Goal: Feedback & Contribution: Submit feedback/report problem

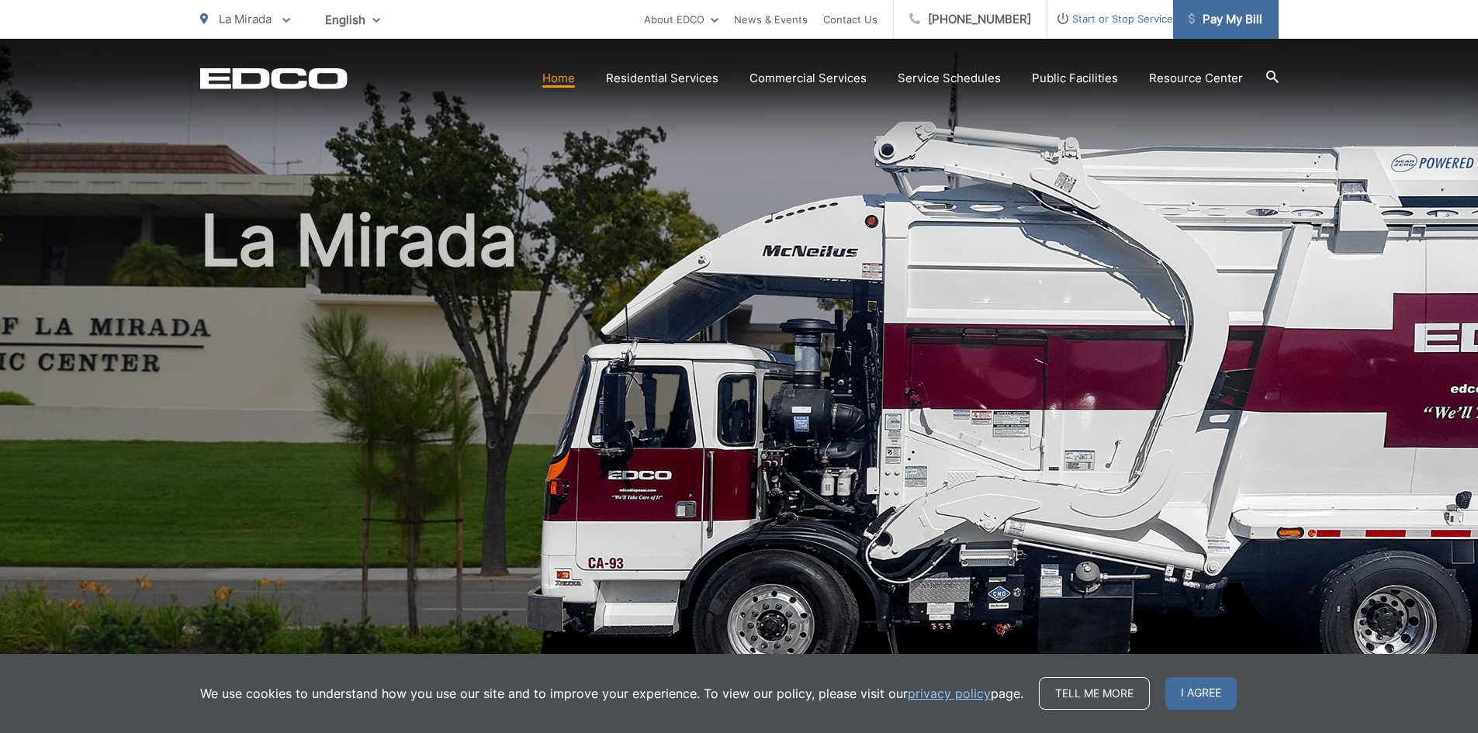
click at [1229, 20] on span "Pay My Bill" at bounding box center [1225, 19] width 74 height 19
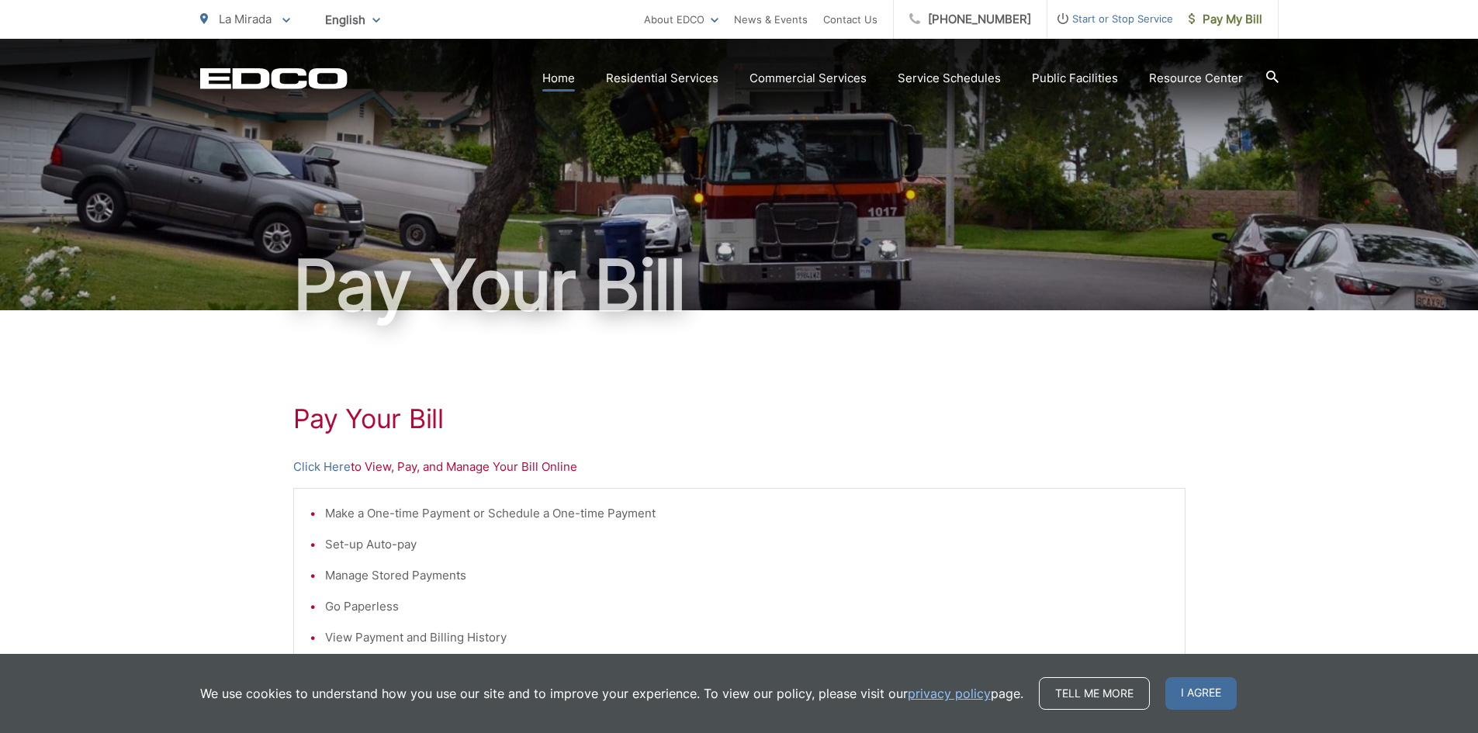
click at [570, 78] on link "Home" at bounding box center [558, 78] width 33 height 19
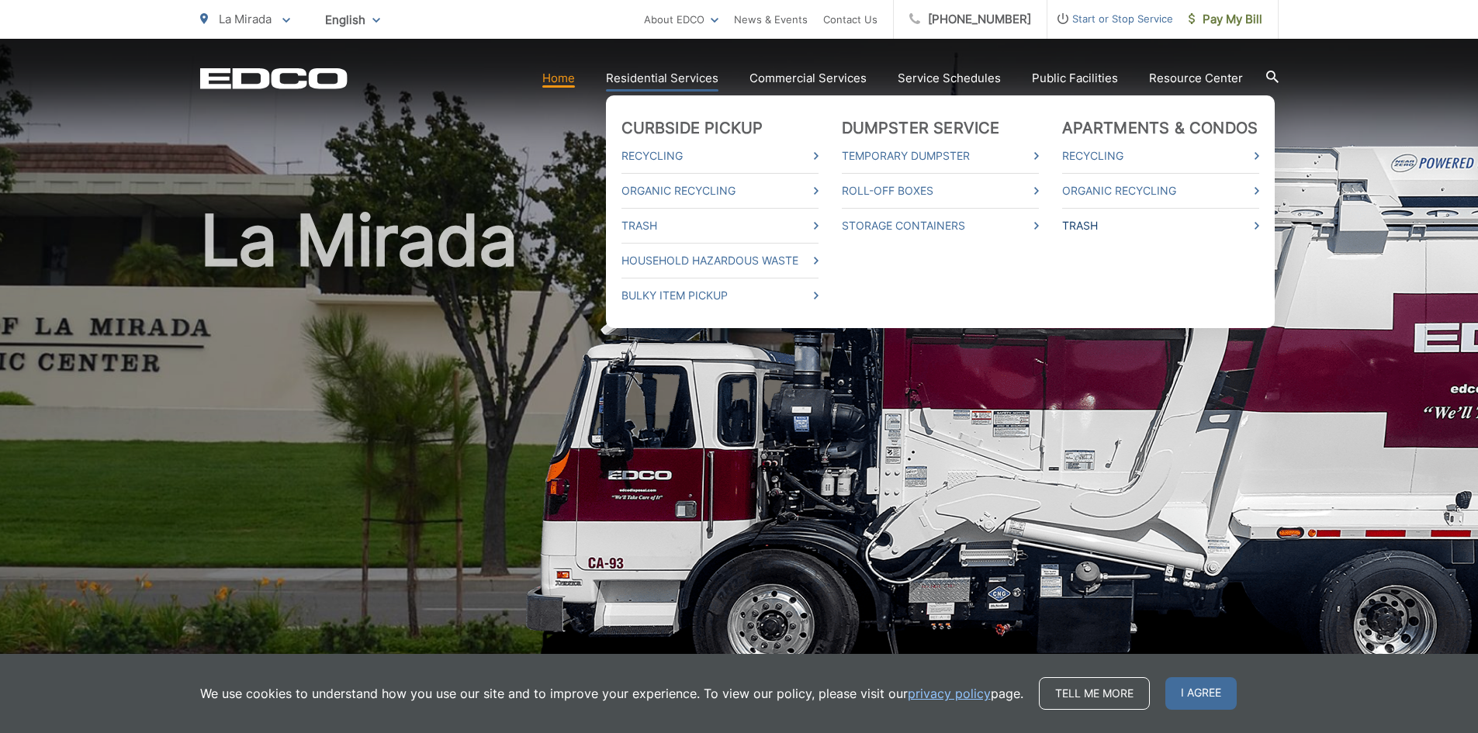
click at [1091, 224] on link "Trash" at bounding box center [1160, 225] width 197 height 19
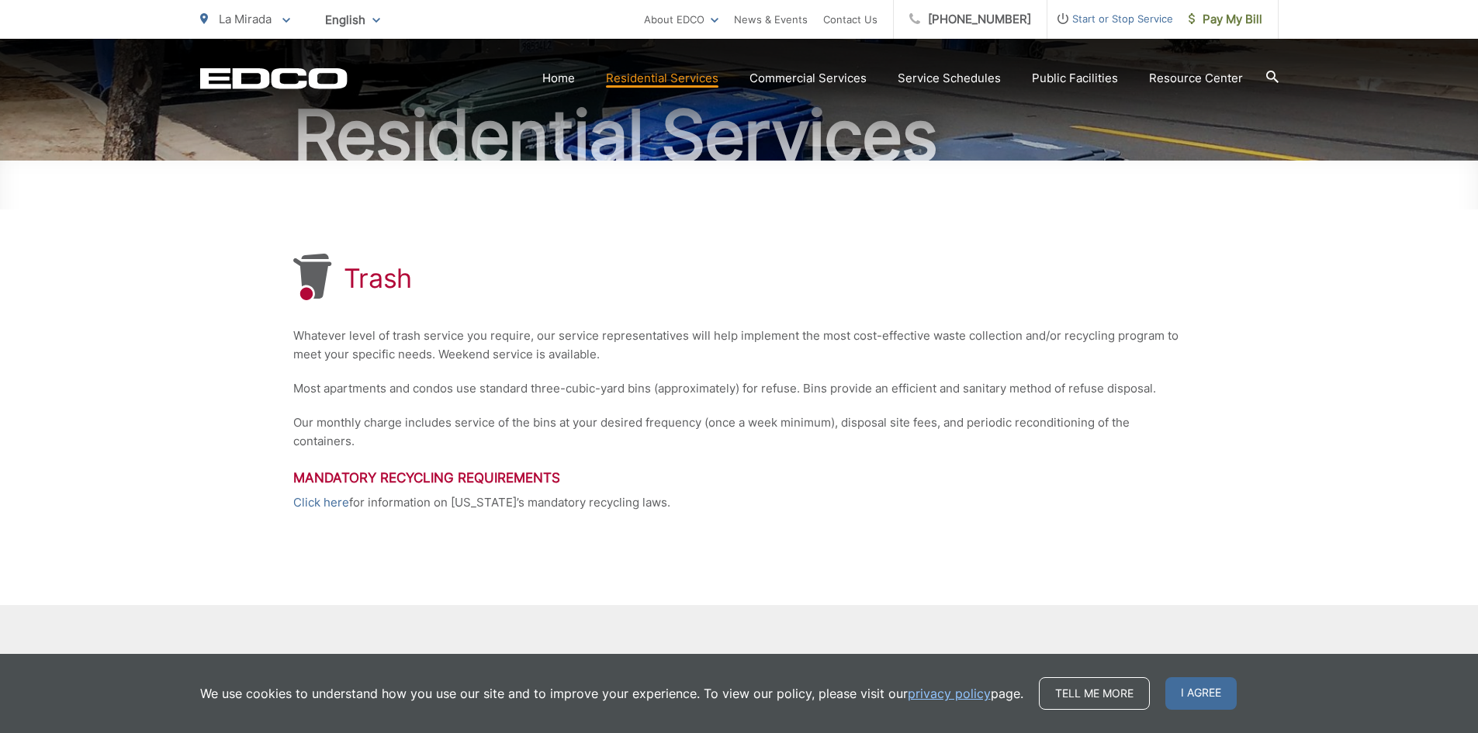
scroll to position [258, 0]
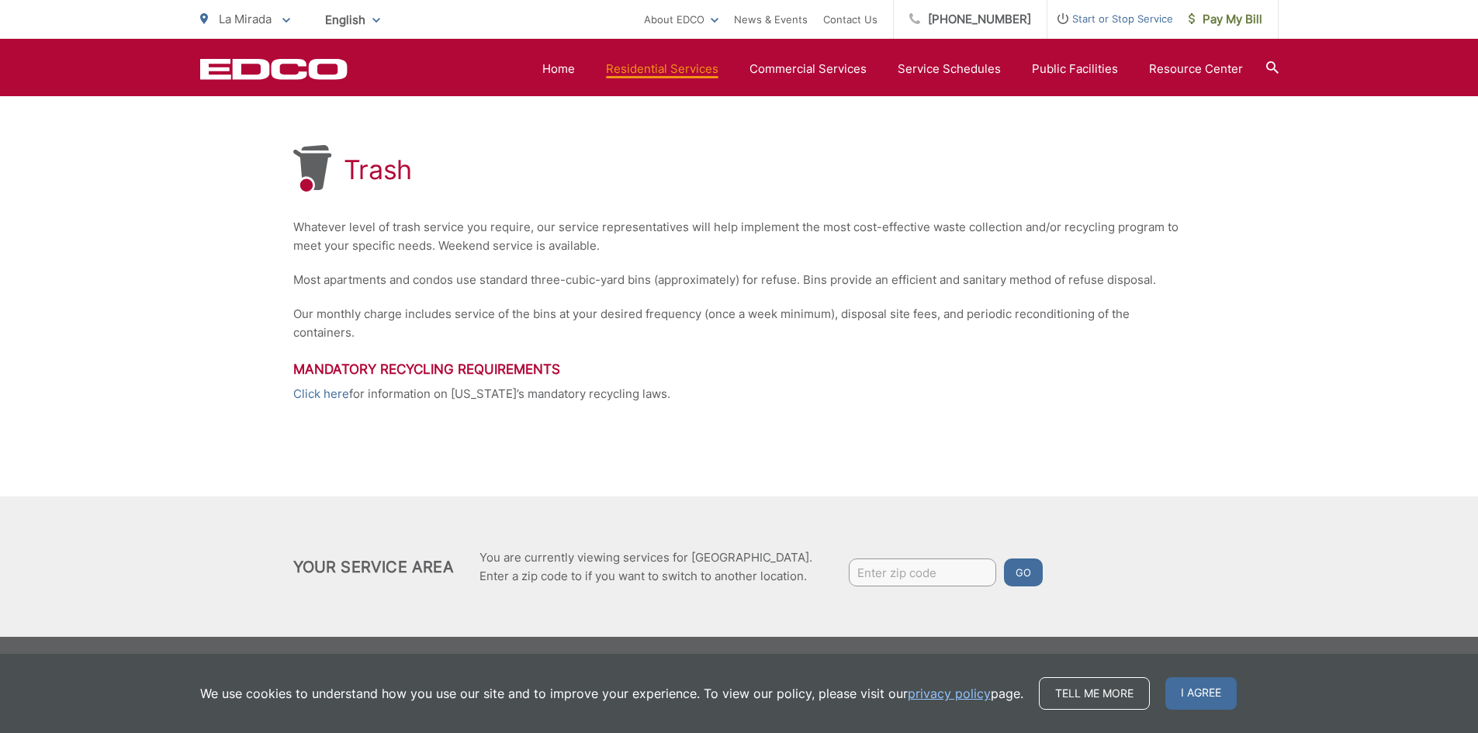
click at [866, 572] on input "Enter zip code" at bounding box center [922, 572] width 147 height 28
type input "90638"
click at [1022, 571] on button "Go" at bounding box center [1023, 572] width 39 height 28
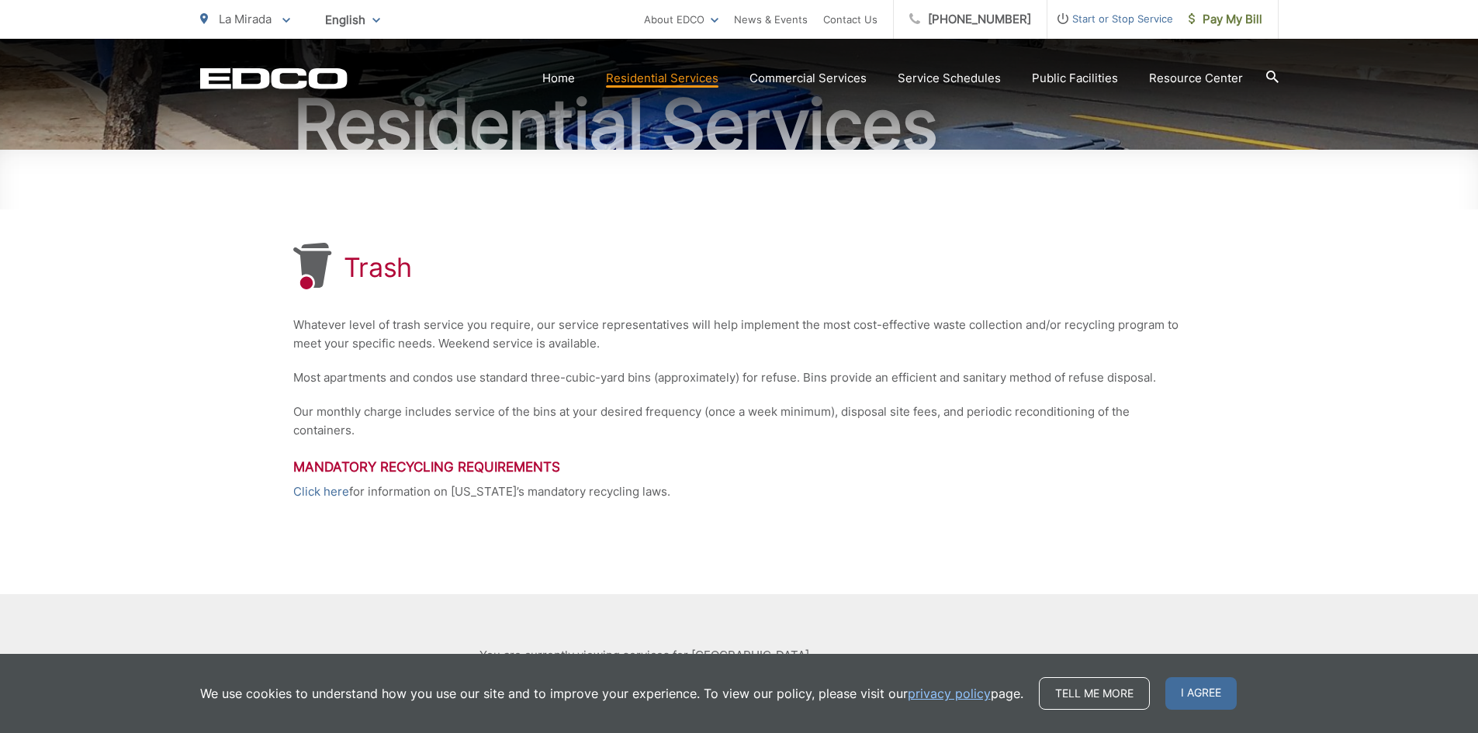
scroll to position [258, 0]
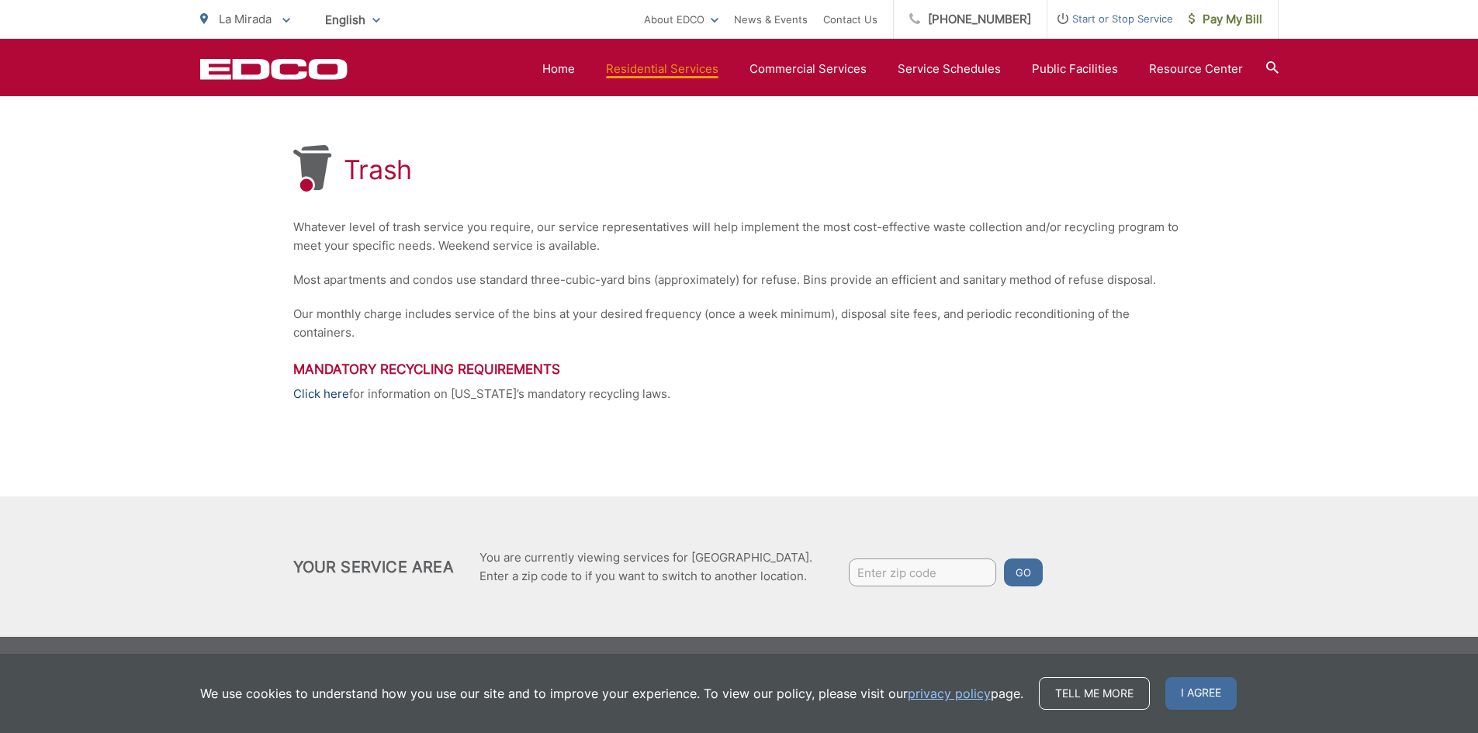
click at [325, 394] on link "Click here" at bounding box center [321, 394] width 56 height 19
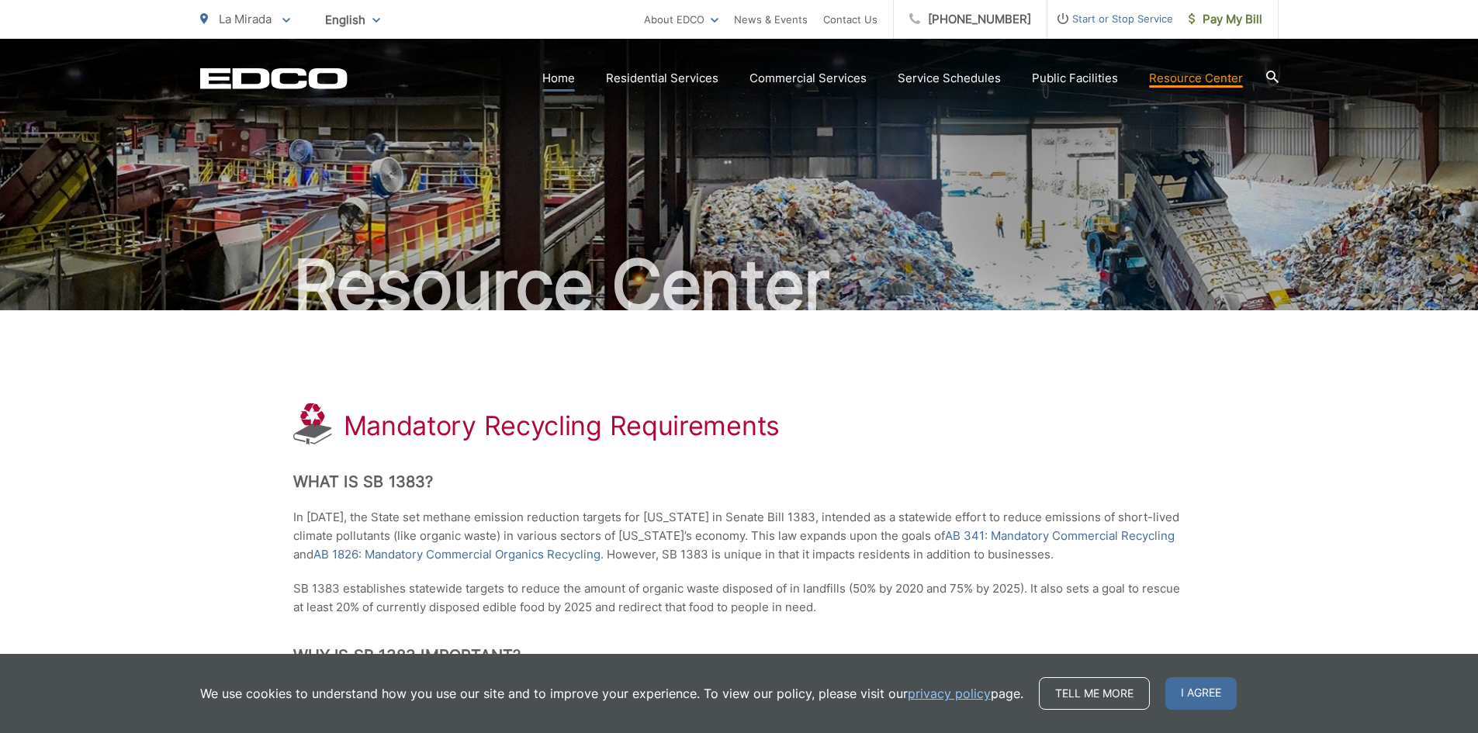
click at [574, 79] on link "Home" at bounding box center [558, 78] width 33 height 19
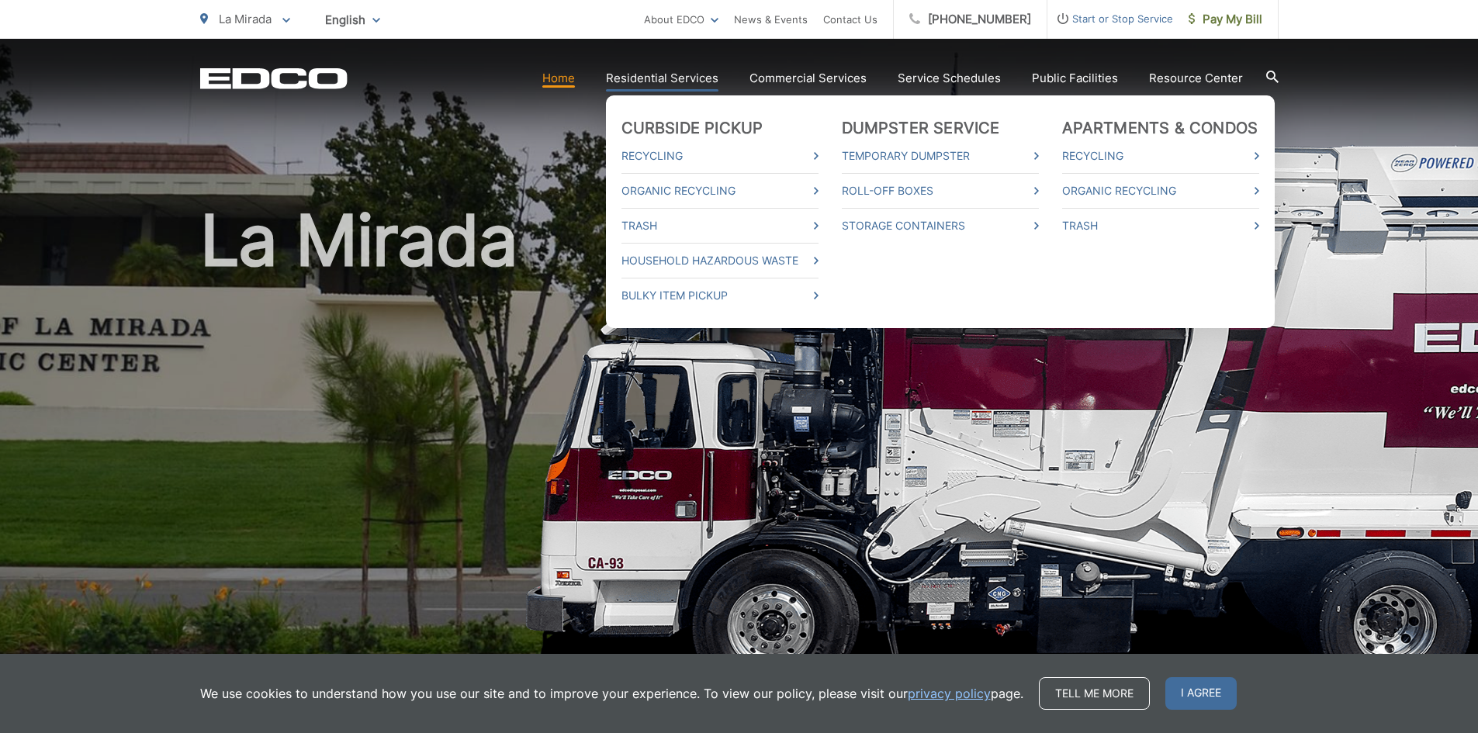
click at [648, 73] on link "Residential Services" at bounding box center [662, 78] width 112 height 19
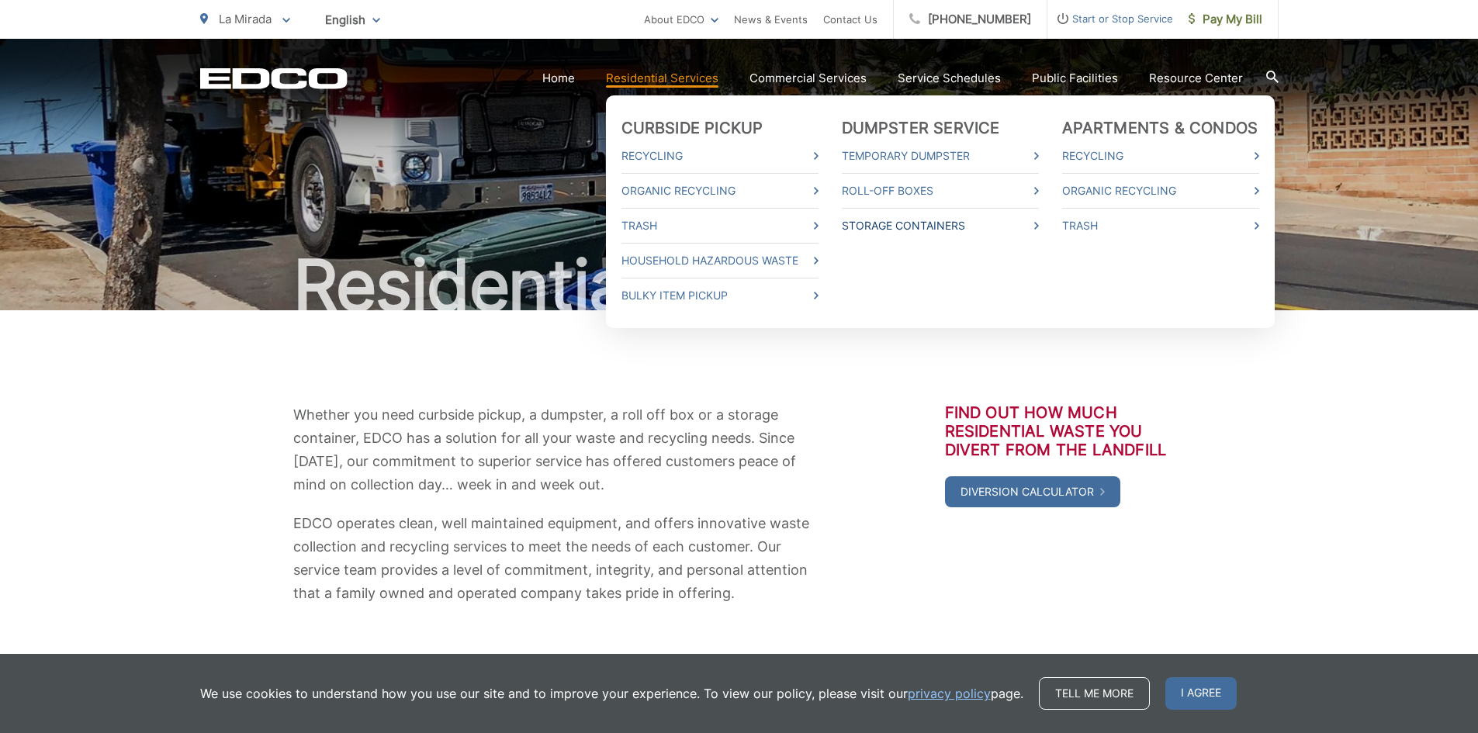
click at [887, 224] on link "Storage Containers" at bounding box center [940, 225] width 197 height 19
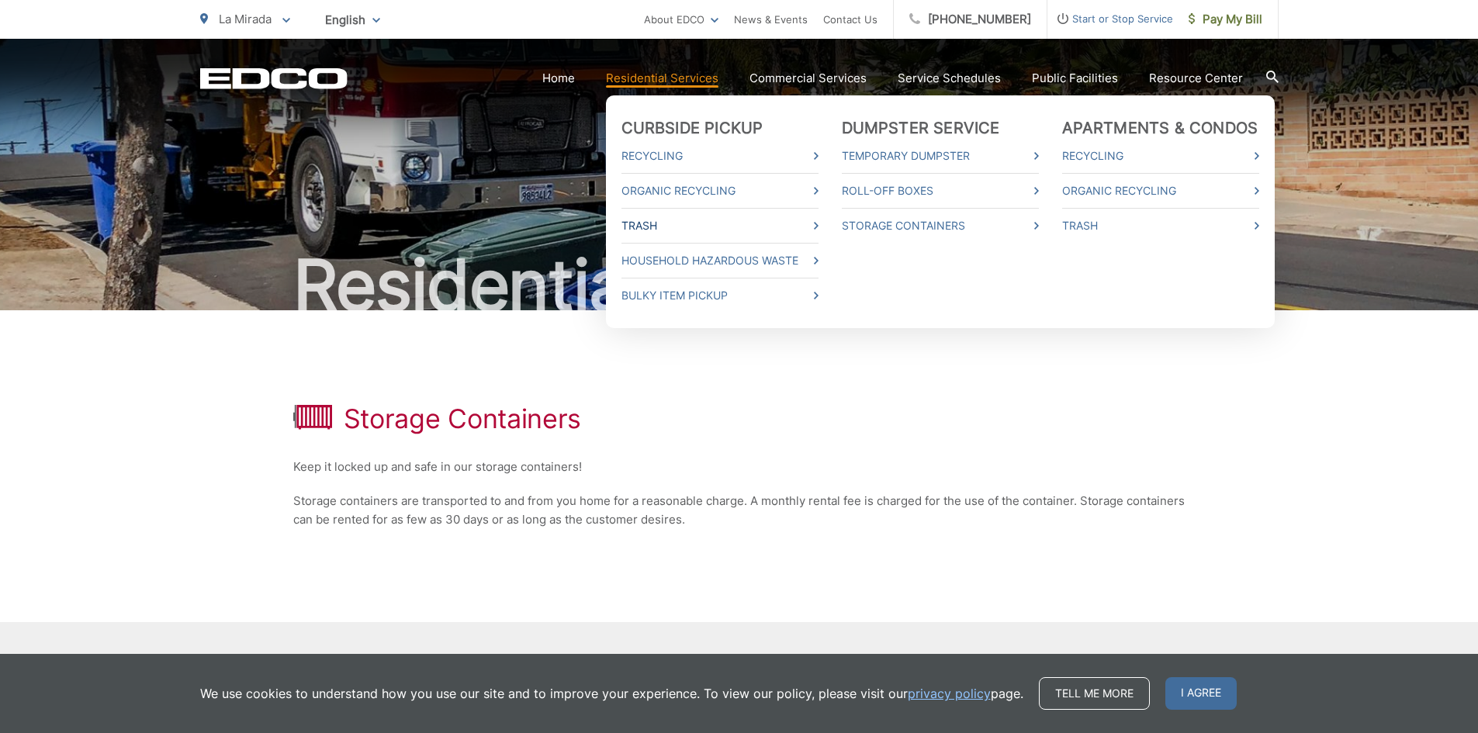
click at [652, 223] on link "Trash" at bounding box center [719, 225] width 197 height 19
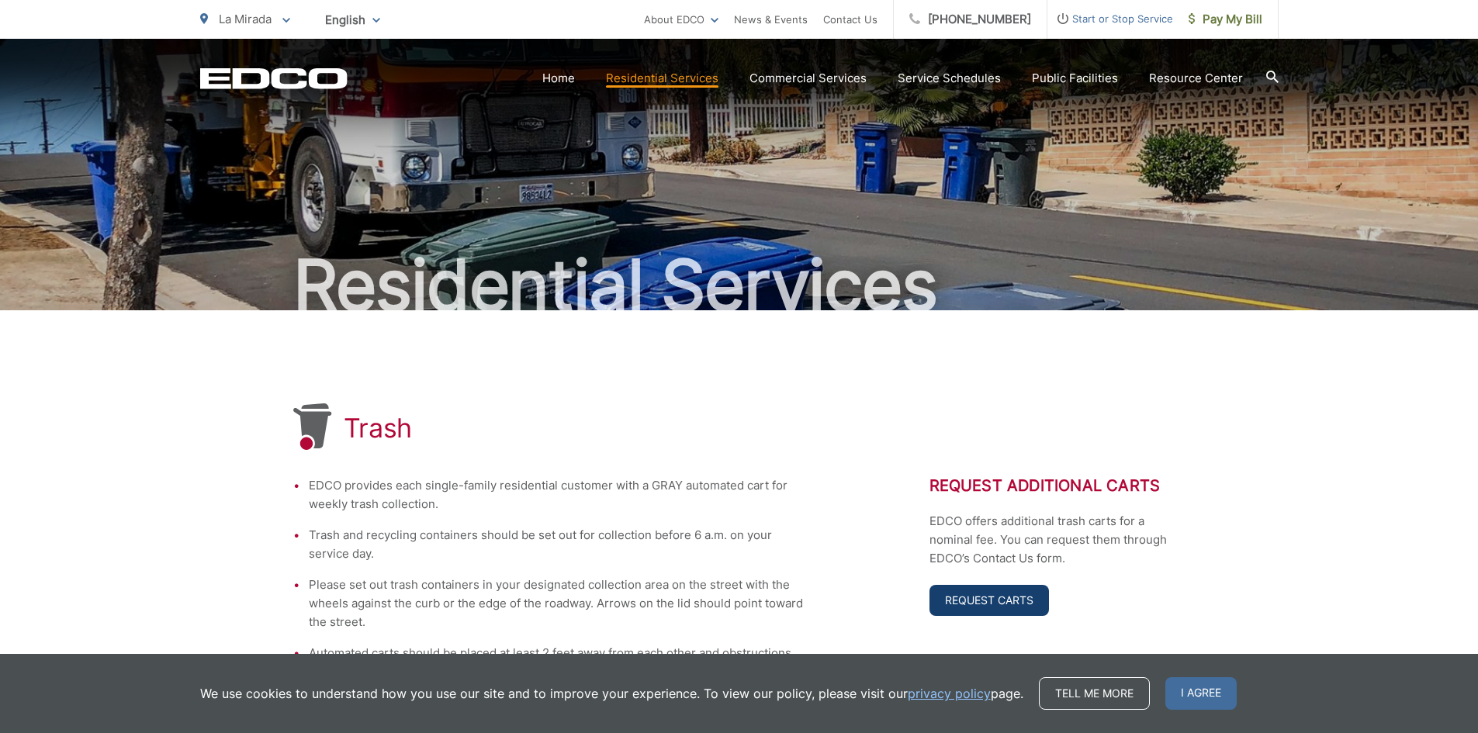
click at [985, 606] on link "Request Carts" at bounding box center [988, 600] width 119 height 31
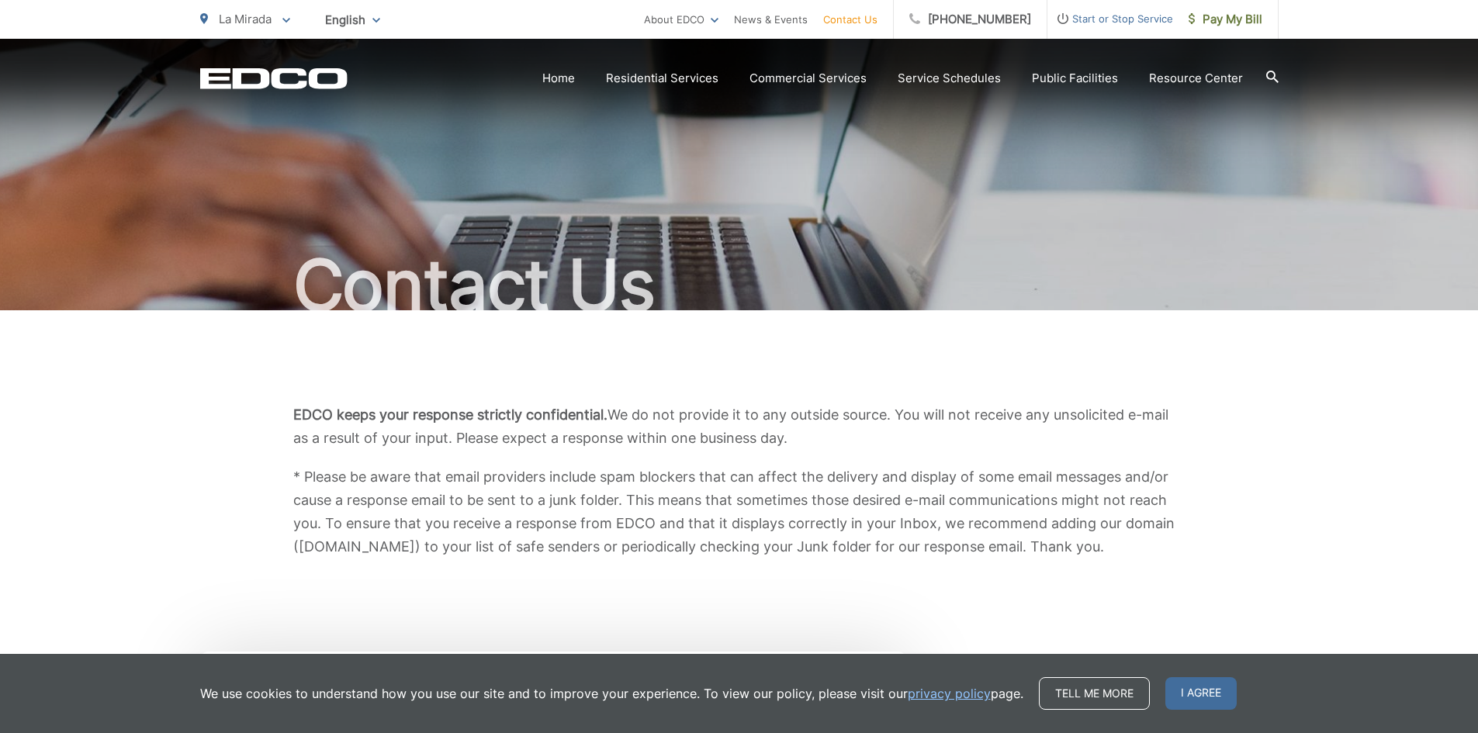
click at [318, 550] on p "* Please be aware that email providers include spam blockers that can affect th…" at bounding box center [739, 511] width 892 height 93
drag, startPoint x: 299, startPoint y: 547, endPoint x: 417, endPoint y: 558, distance: 119.2
click at [417, 558] on p "* Please be aware that email providers include spam blockers that can affect th…" at bounding box center [739, 511] width 892 height 93
copy p "edcodisposal.com"
click at [1125, 18] on span "Start or Stop Service" at bounding box center [1110, 18] width 126 height 19
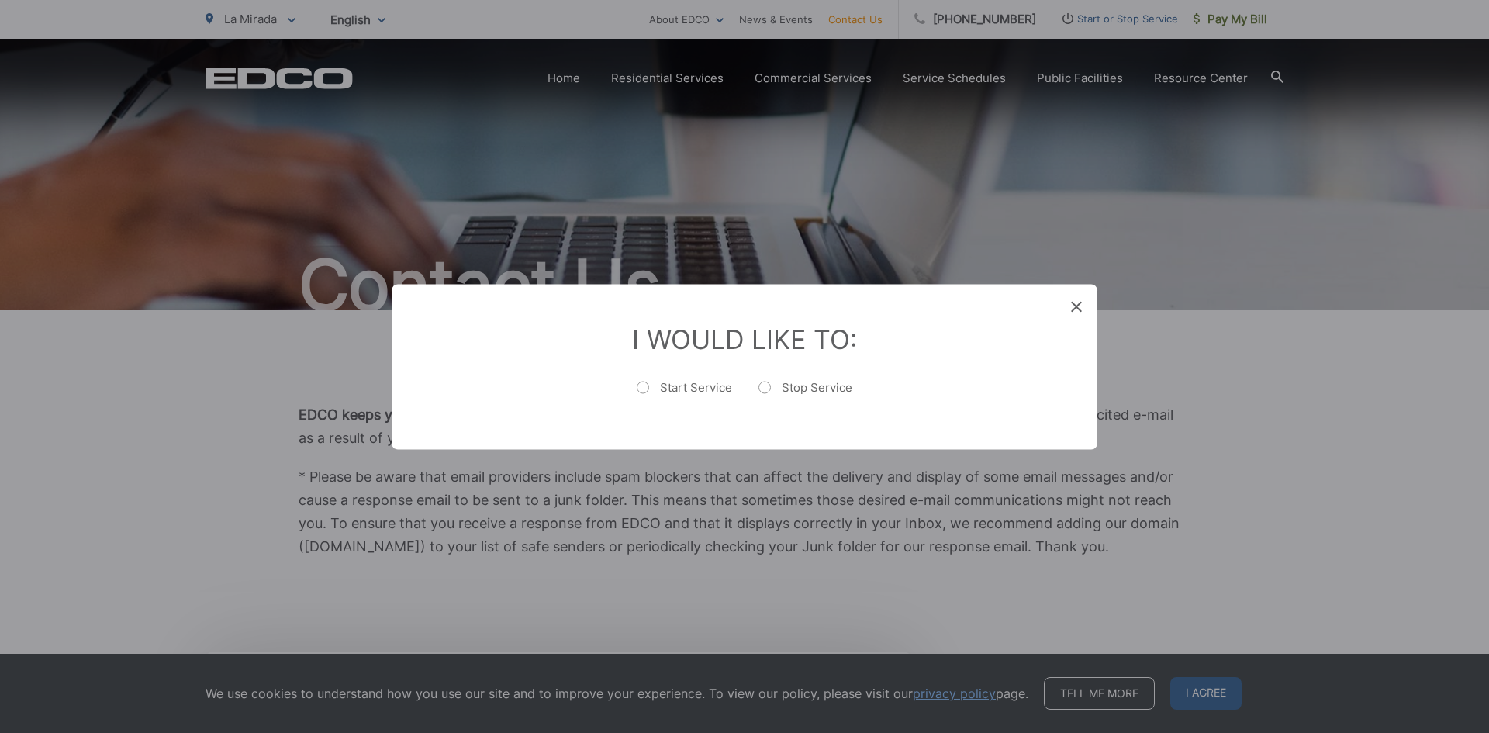
click at [1076, 303] on icon at bounding box center [1076, 306] width 11 height 11
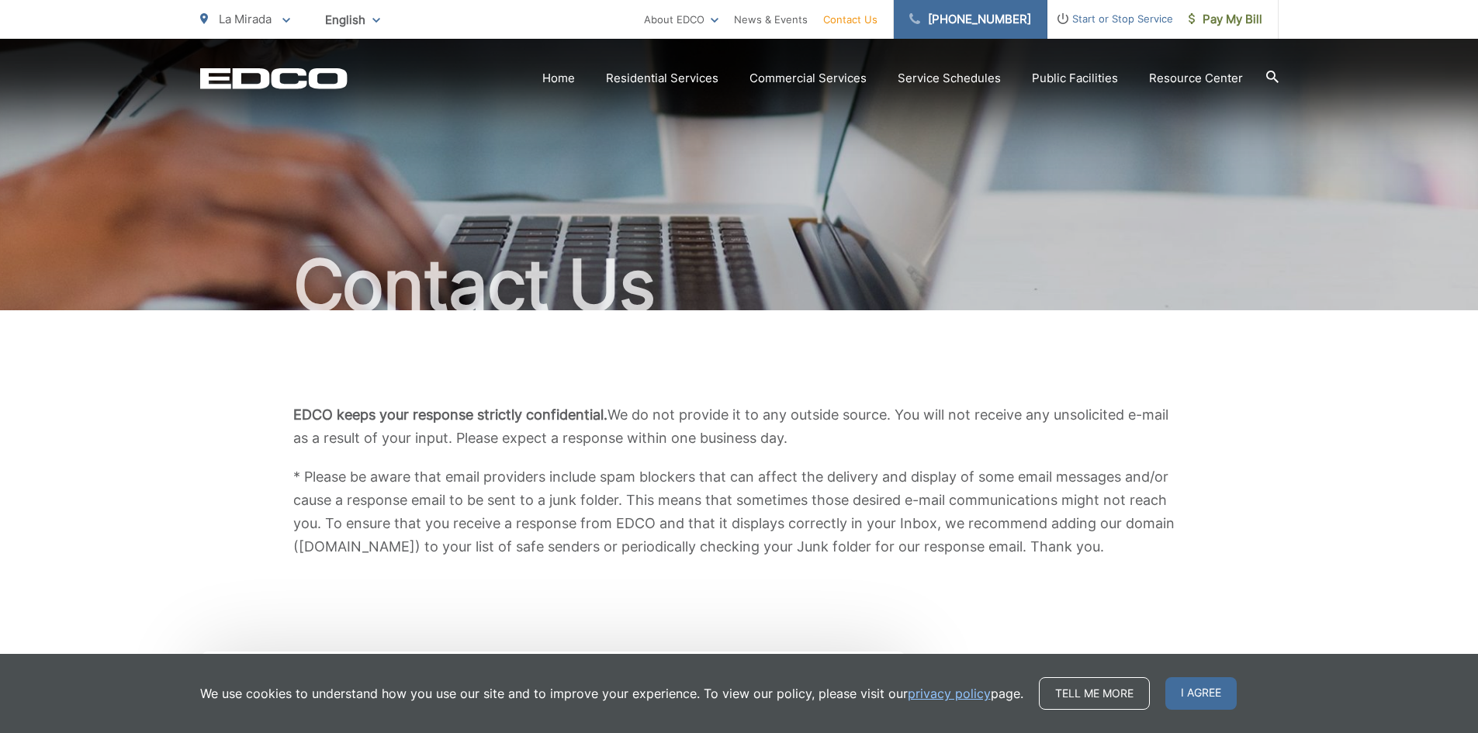
click at [977, 18] on link "[PHONE_NUMBER]" at bounding box center [971, 19] width 154 height 39
click at [1002, 187] on div "Contact Us" at bounding box center [739, 174] width 1078 height 271
click at [718, 19] on link "About EDCO" at bounding box center [681, 19] width 74 height 19
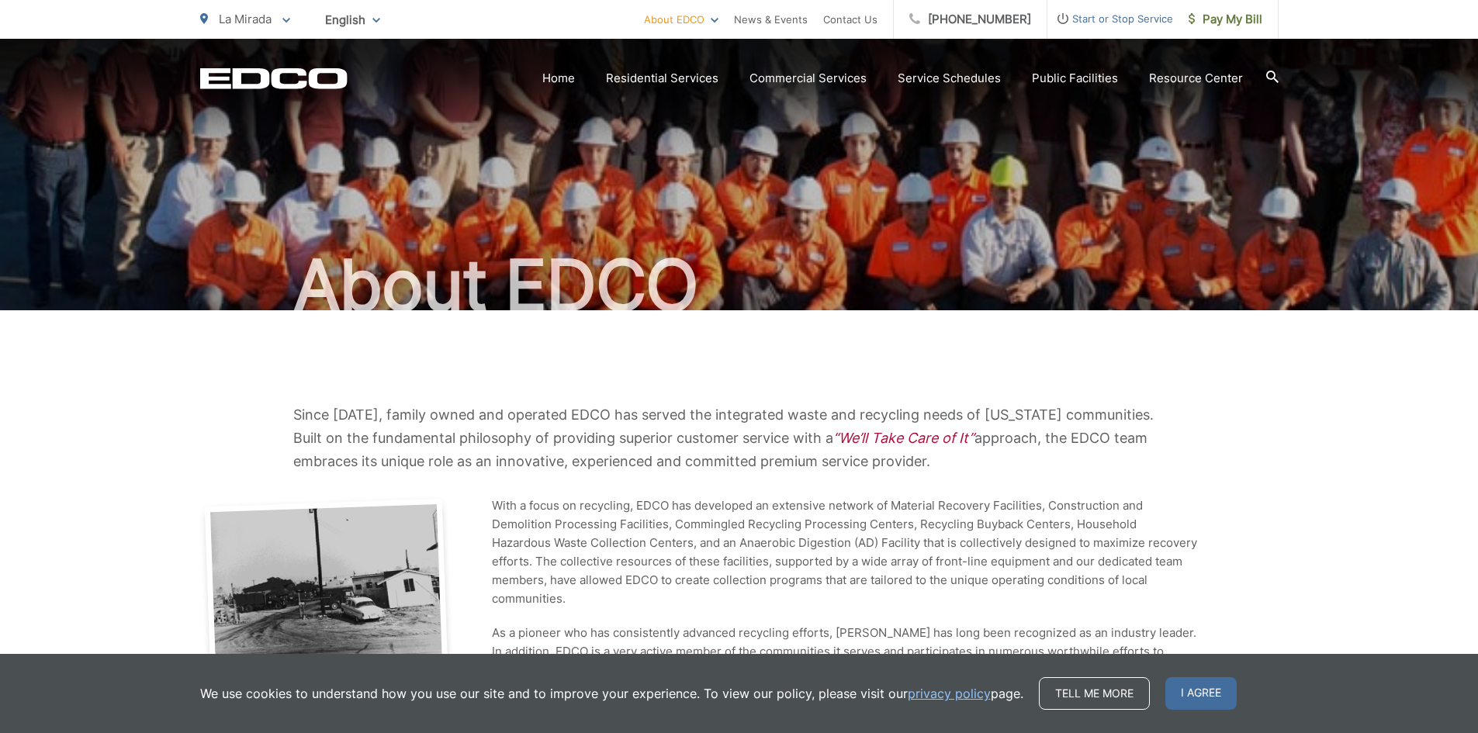
click at [282, 24] on p "La Mirada" at bounding box center [245, 19] width 90 height 19
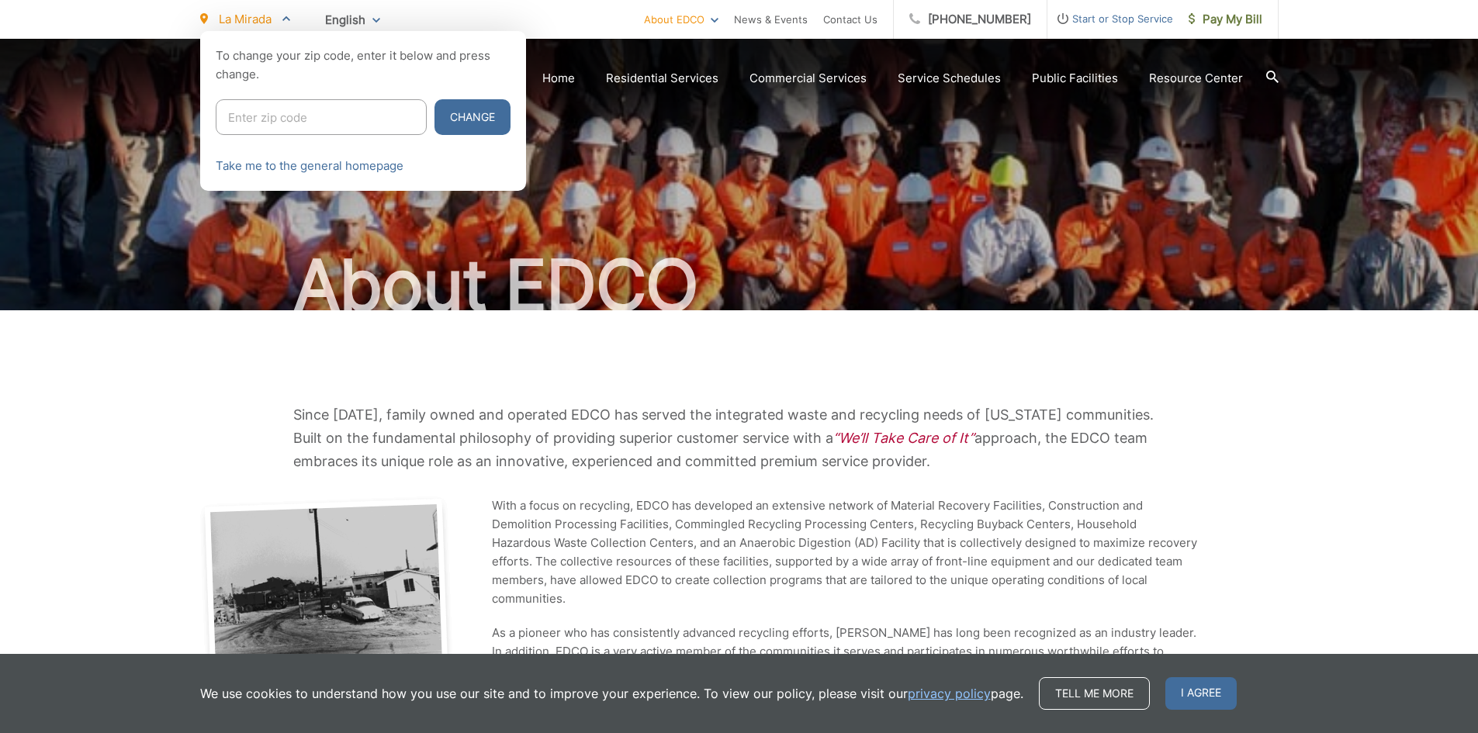
click at [845, 252] on div at bounding box center [739, 397] width 1478 height 733
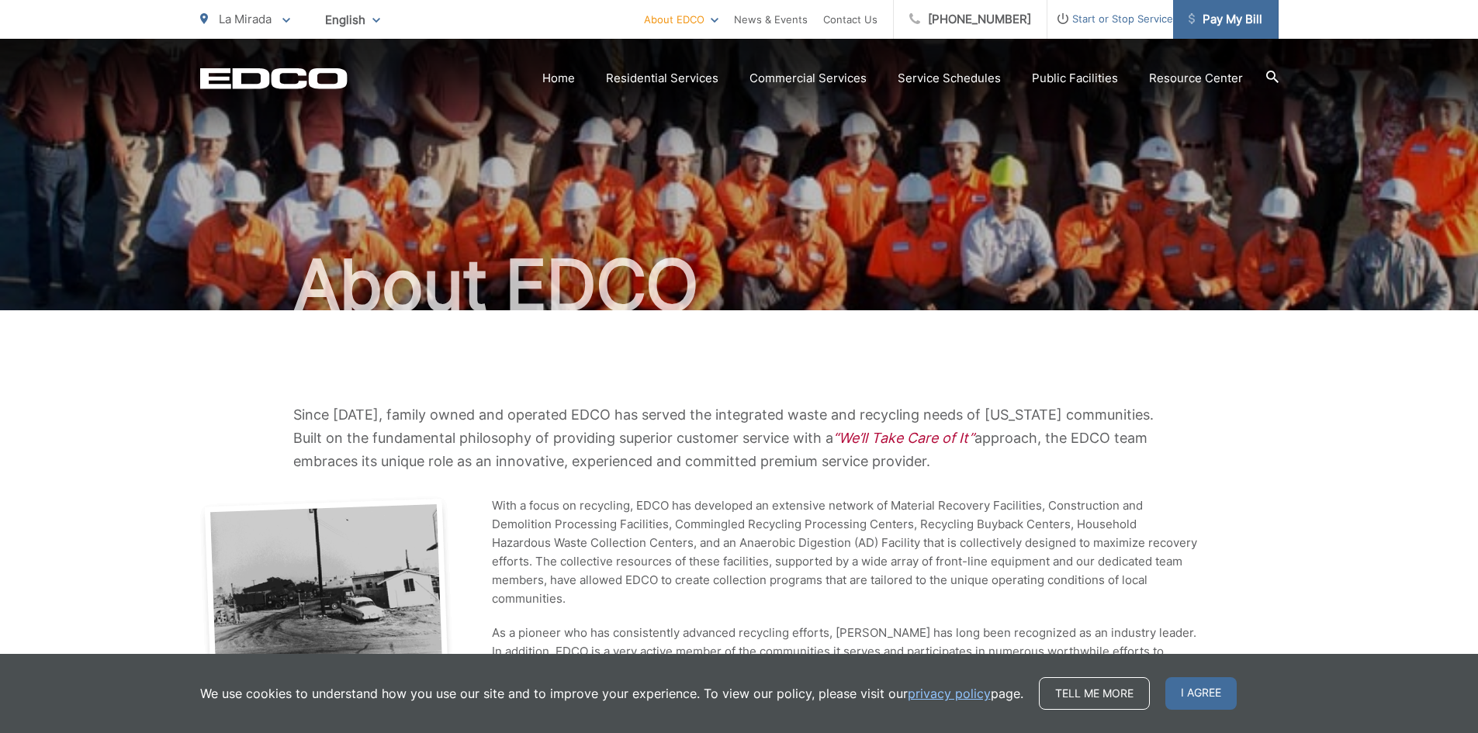
click at [1236, 19] on span "Pay My Bill" at bounding box center [1225, 19] width 74 height 19
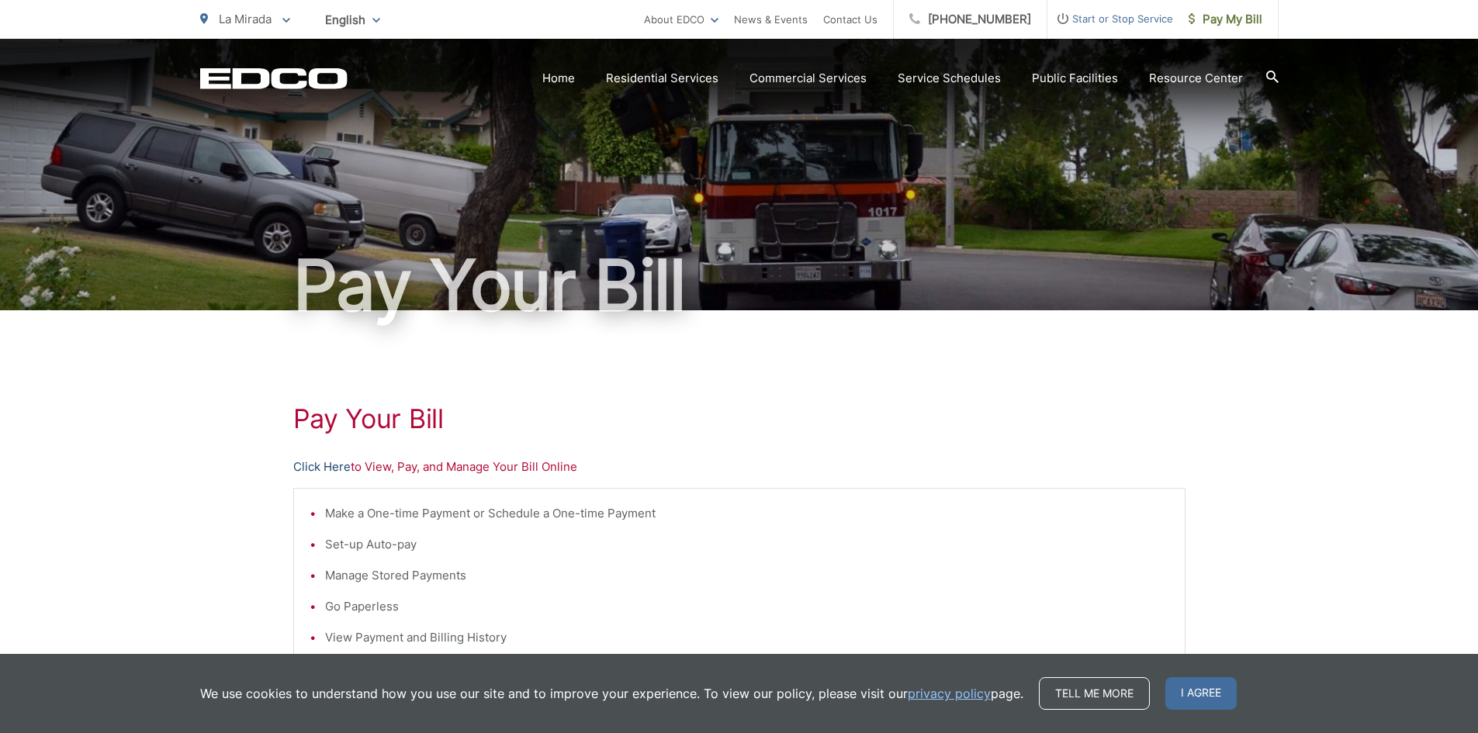
click at [314, 465] on link "Click Here" at bounding box center [321, 467] width 57 height 19
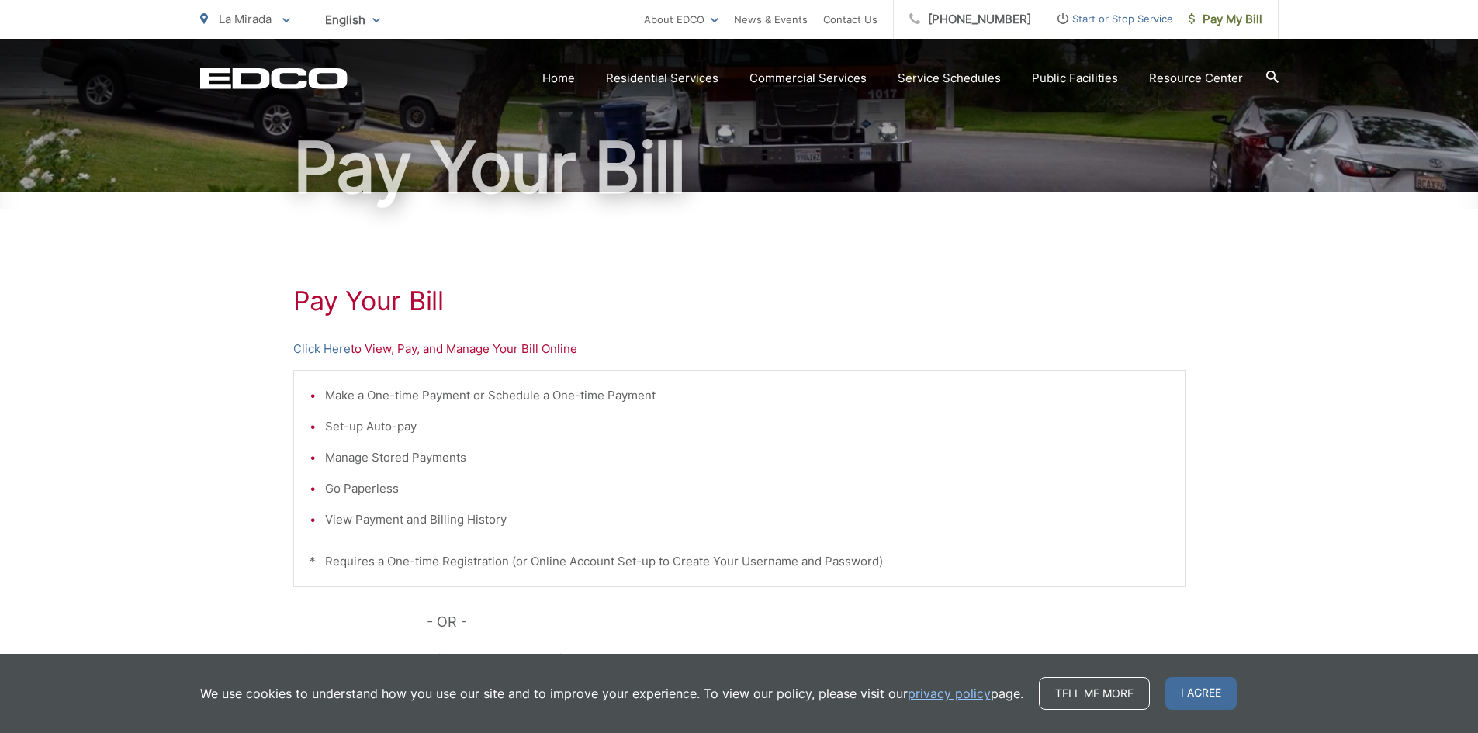
scroll to position [155, 0]
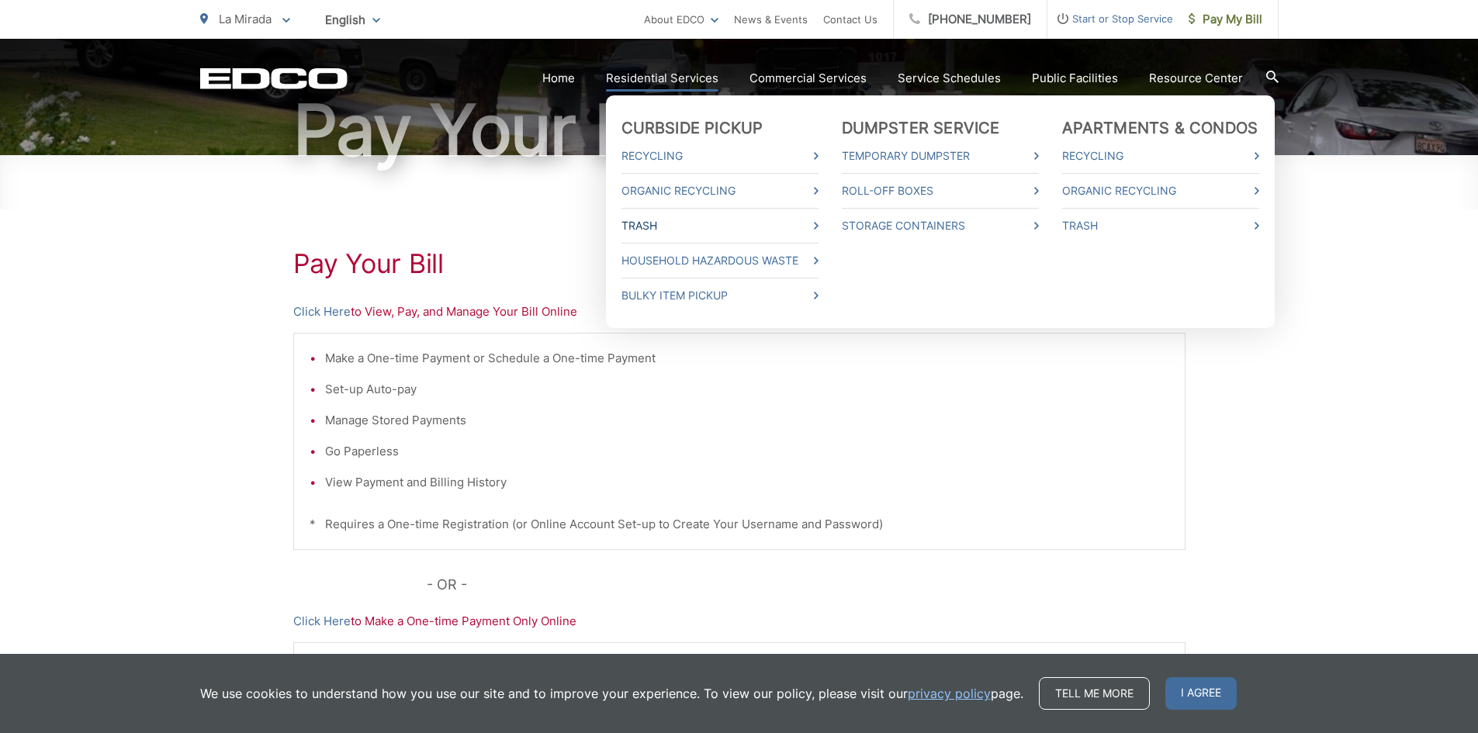
click at [650, 223] on link "Trash" at bounding box center [719, 225] width 197 height 19
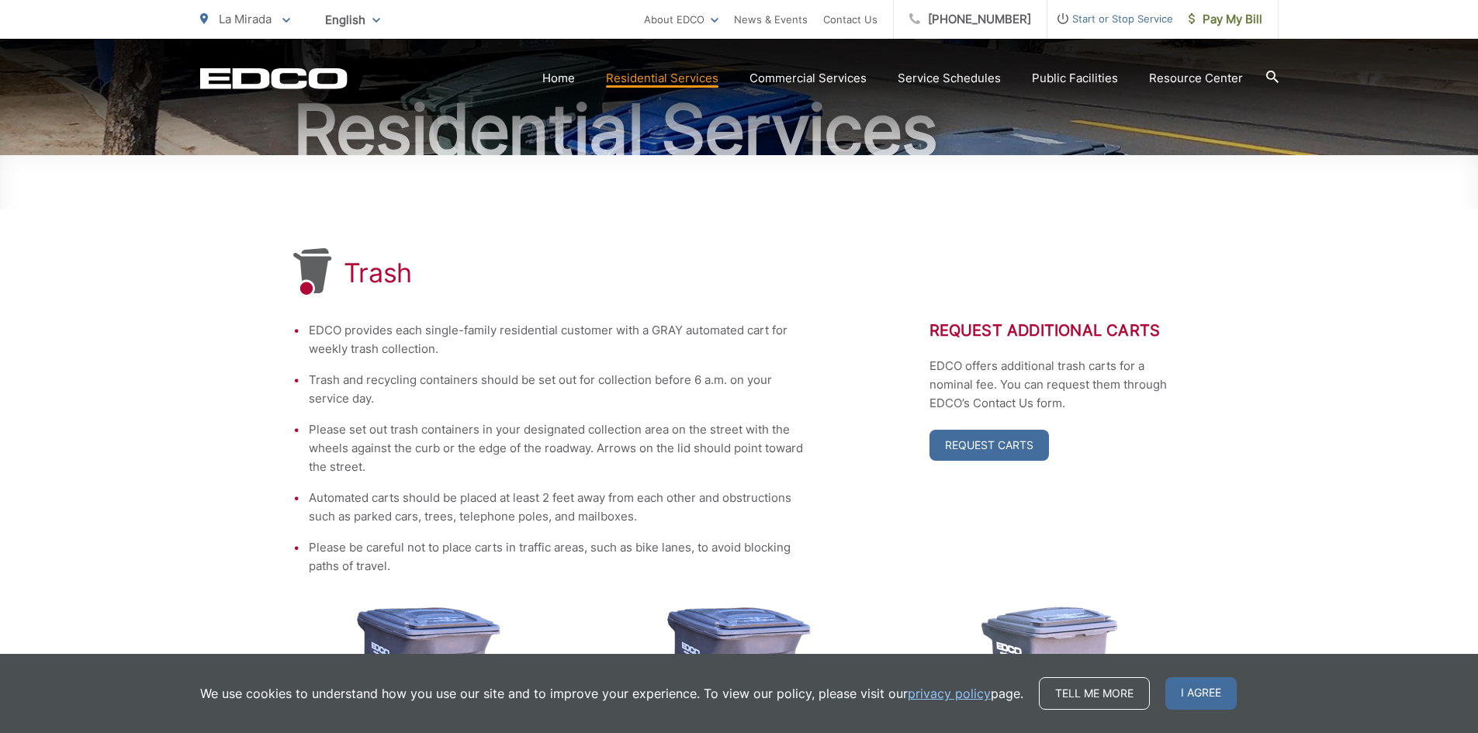
scroll to position [310, 0]
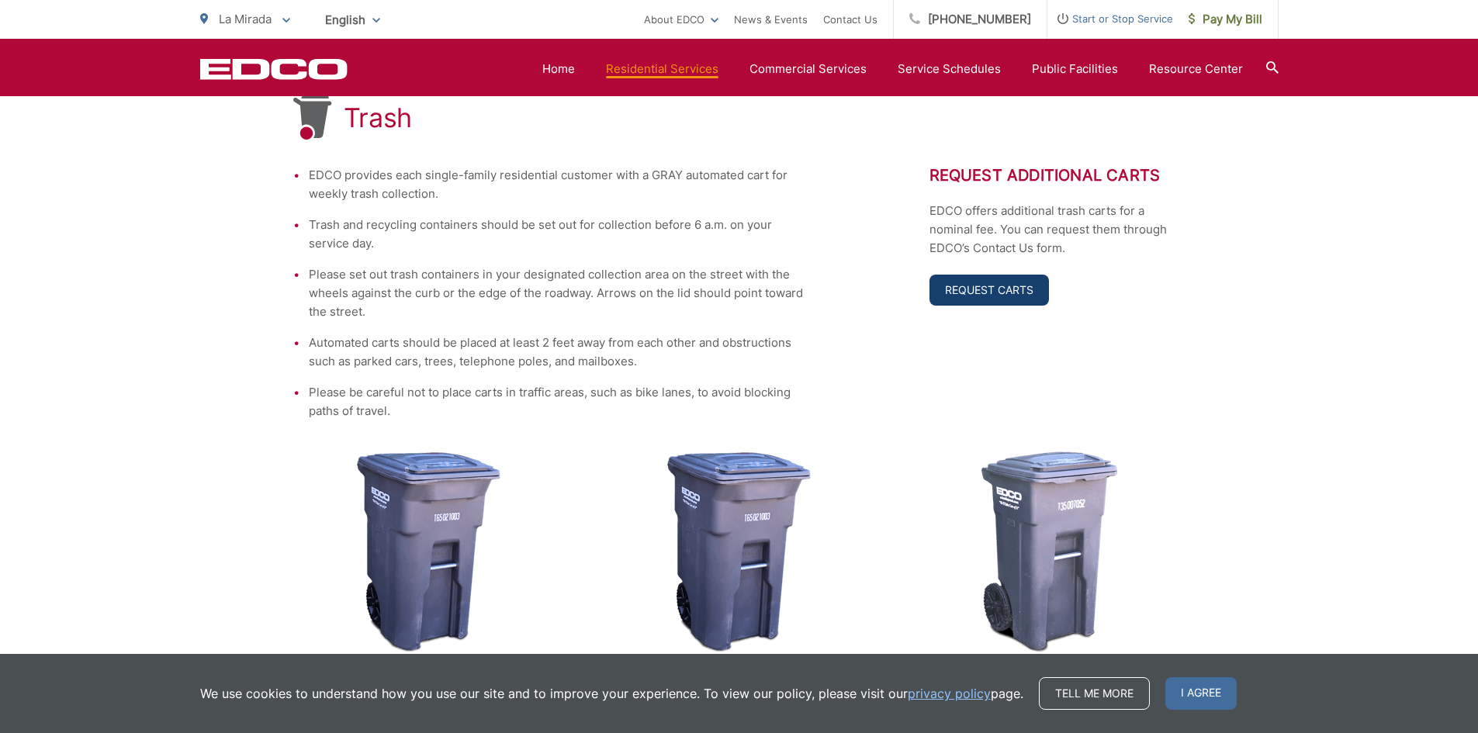
click at [977, 288] on link "Request Carts" at bounding box center [988, 290] width 119 height 31
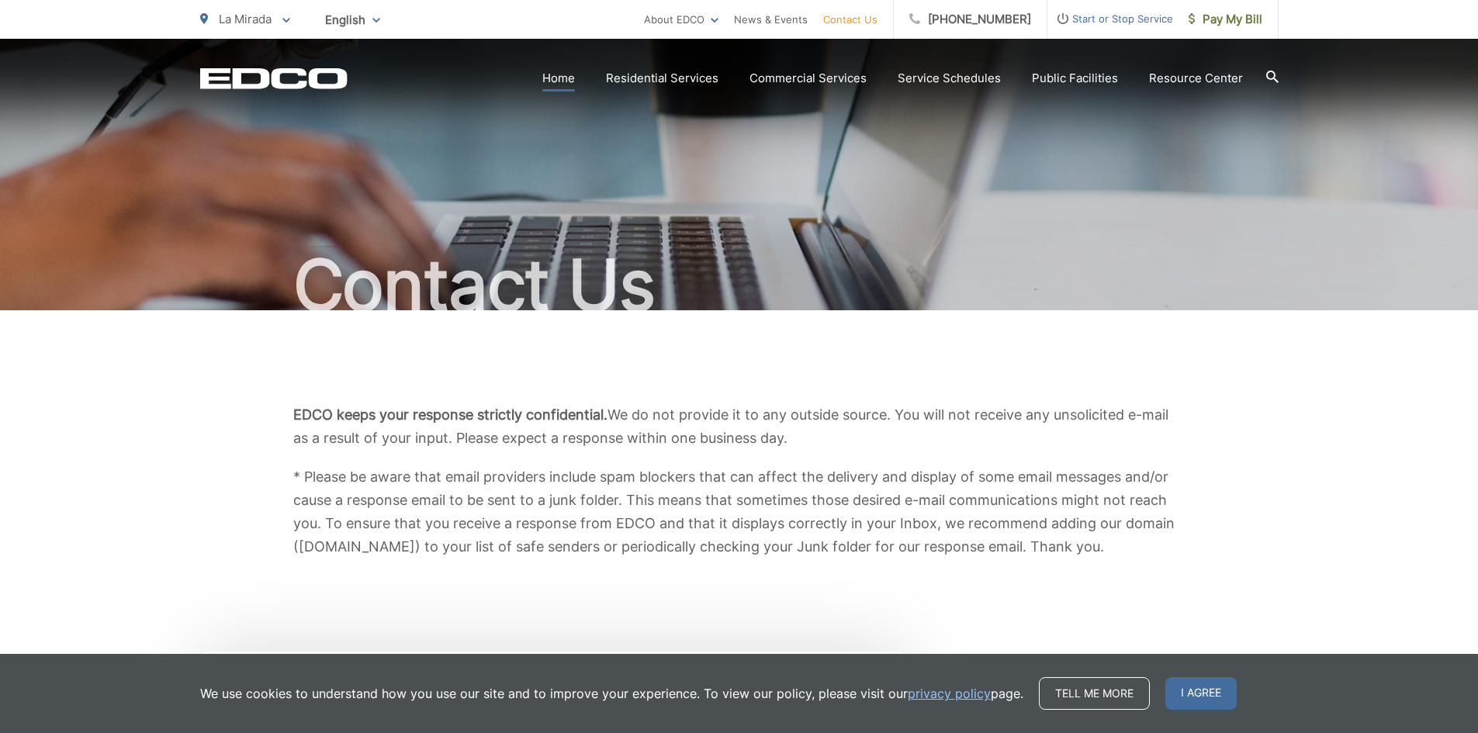
click at [563, 76] on link "Home" at bounding box center [558, 78] width 33 height 19
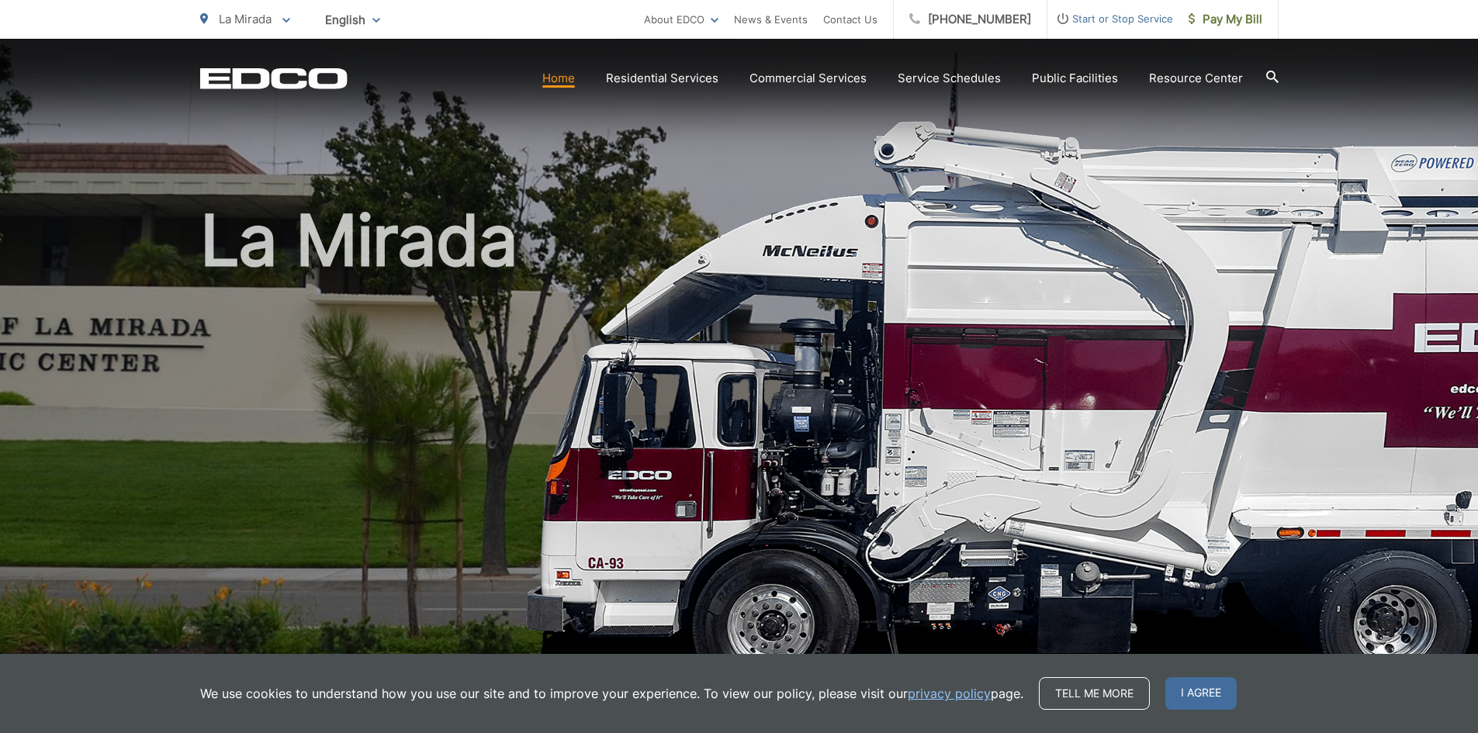
click at [567, 81] on link "Home" at bounding box center [558, 78] width 33 height 19
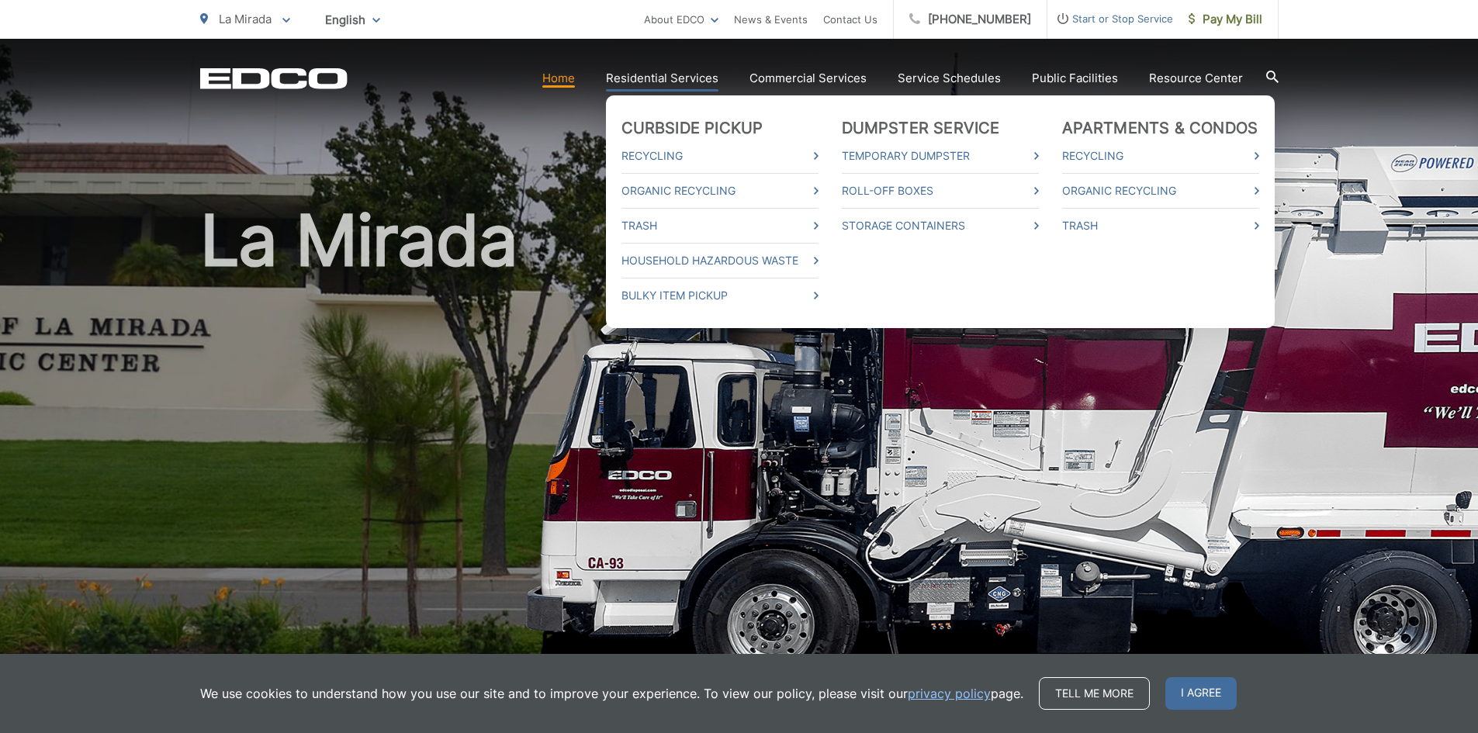
click at [679, 145] on li "Recycling" at bounding box center [719, 156] width 197 height 34
click at [674, 154] on link "Recycling" at bounding box center [719, 156] width 197 height 19
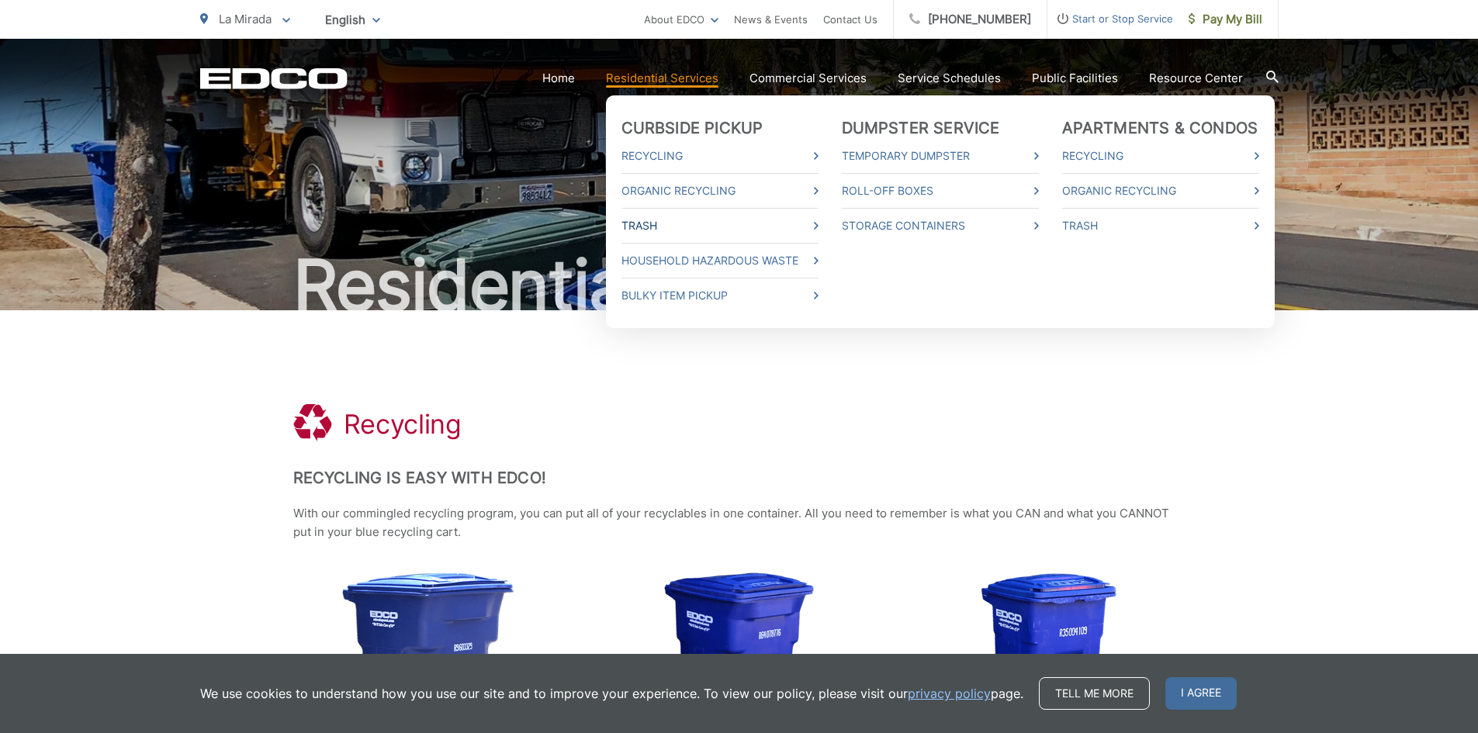
click at [640, 225] on link "Trash" at bounding box center [719, 225] width 197 height 19
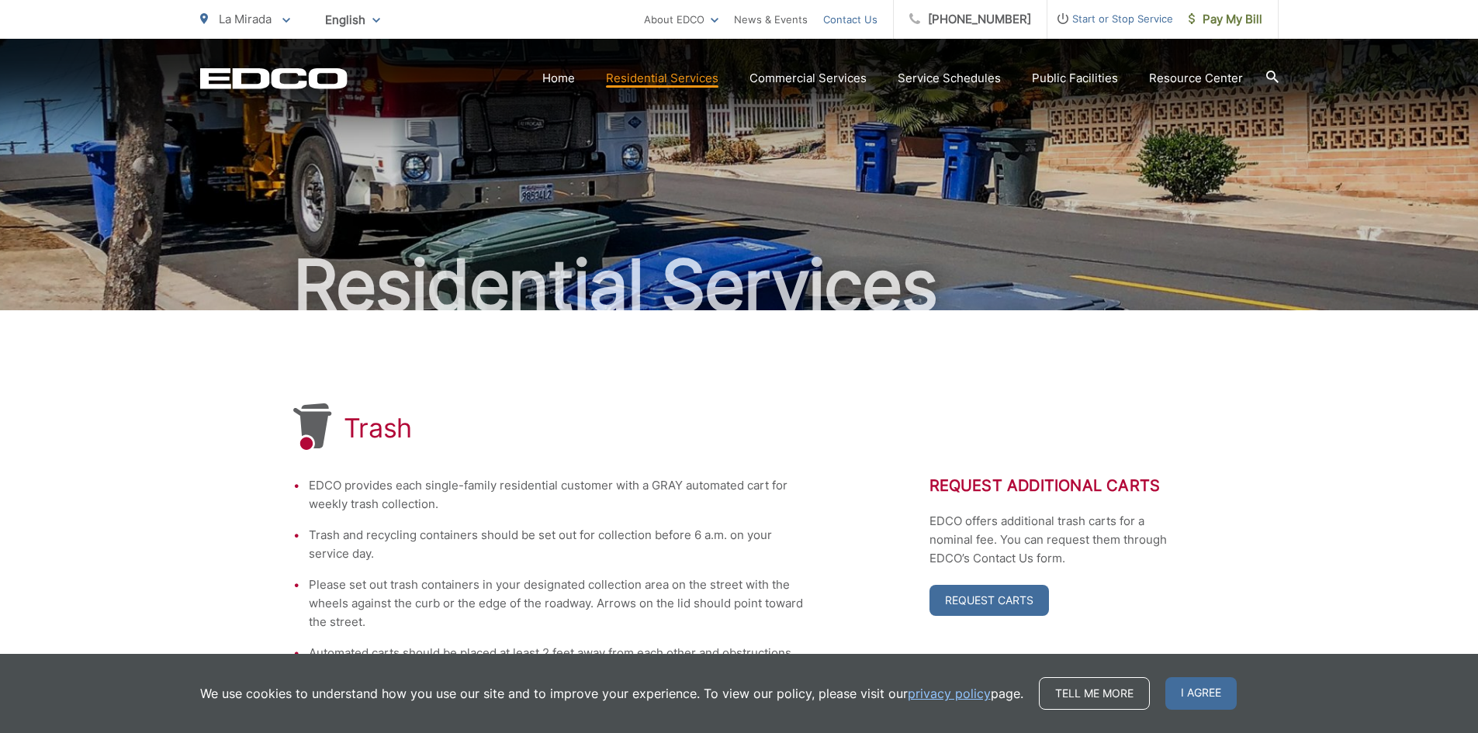
click at [864, 19] on link "Contact Us" at bounding box center [850, 19] width 54 height 19
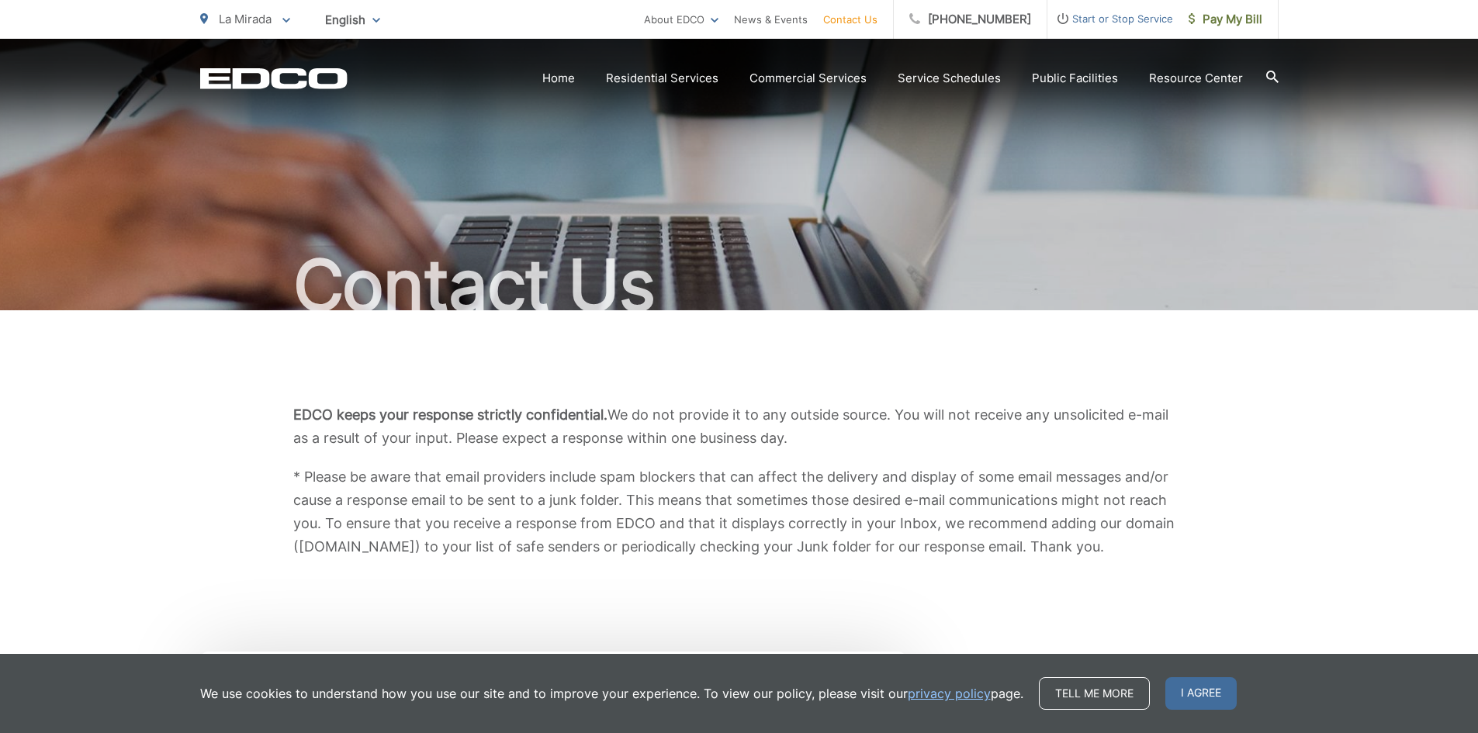
click at [872, 18] on link "Contact Us" at bounding box center [850, 19] width 54 height 19
click at [877, 19] on link "Contact Us" at bounding box center [850, 19] width 54 height 19
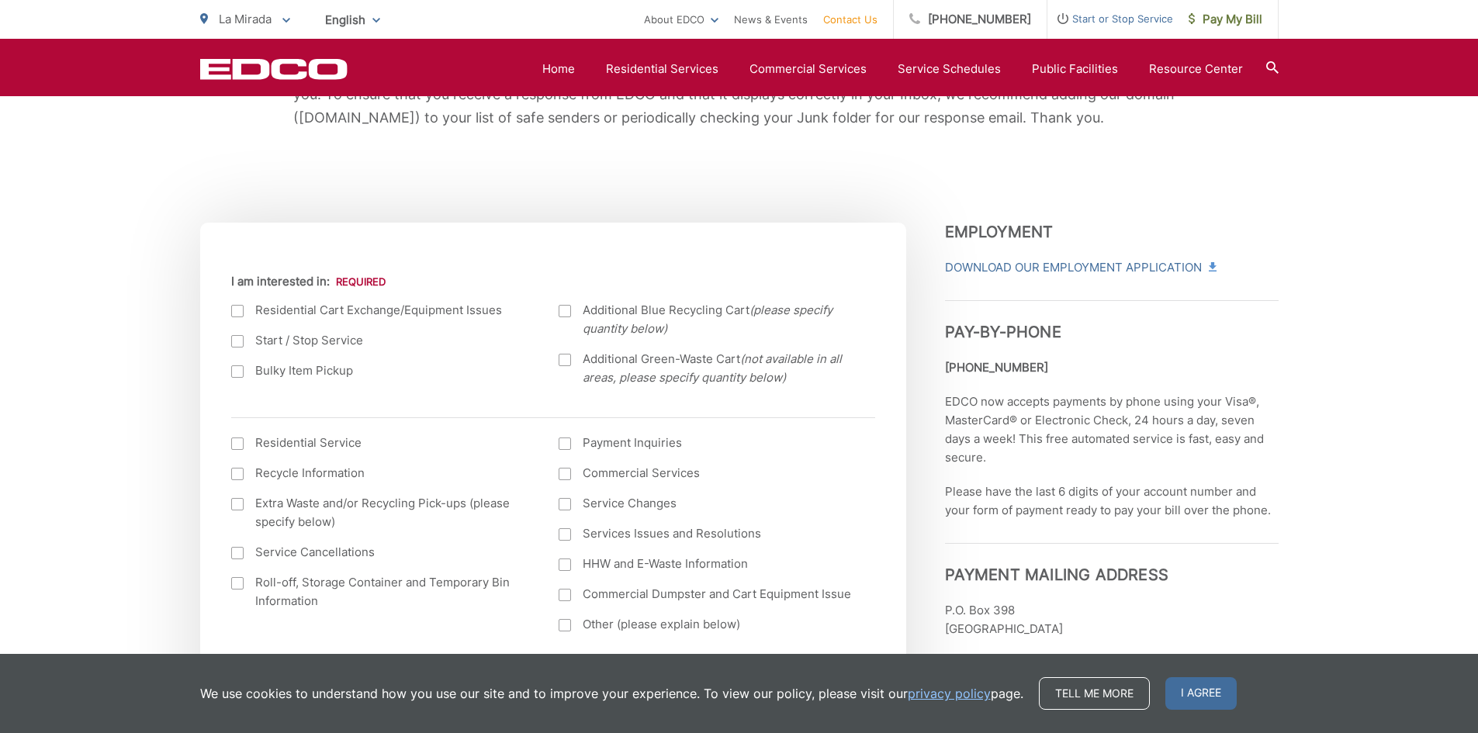
scroll to position [465, 0]
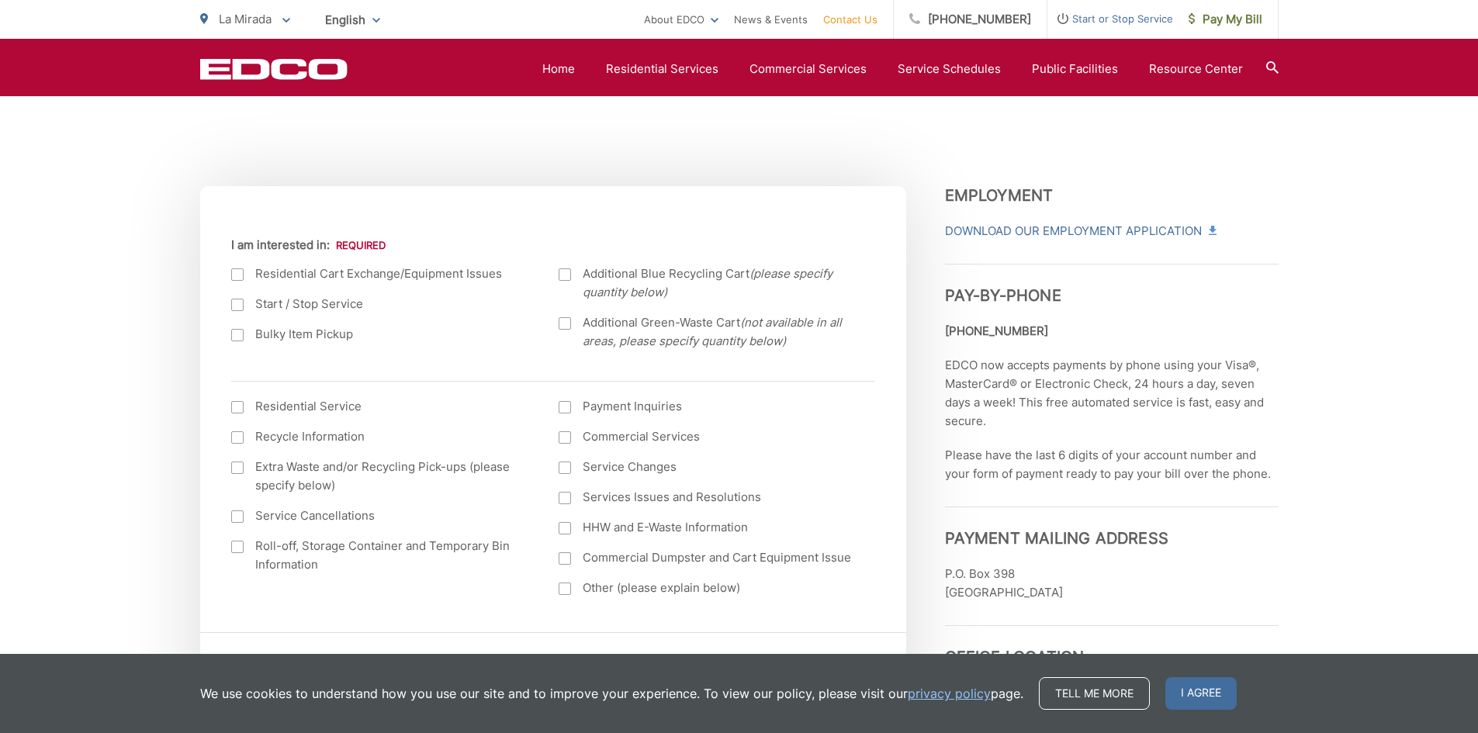
click at [233, 273] on div at bounding box center [237, 274] width 12 height 12
click at [0, 0] on input "I am interested in:" at bounding box center [0, 0] width 0 height 0
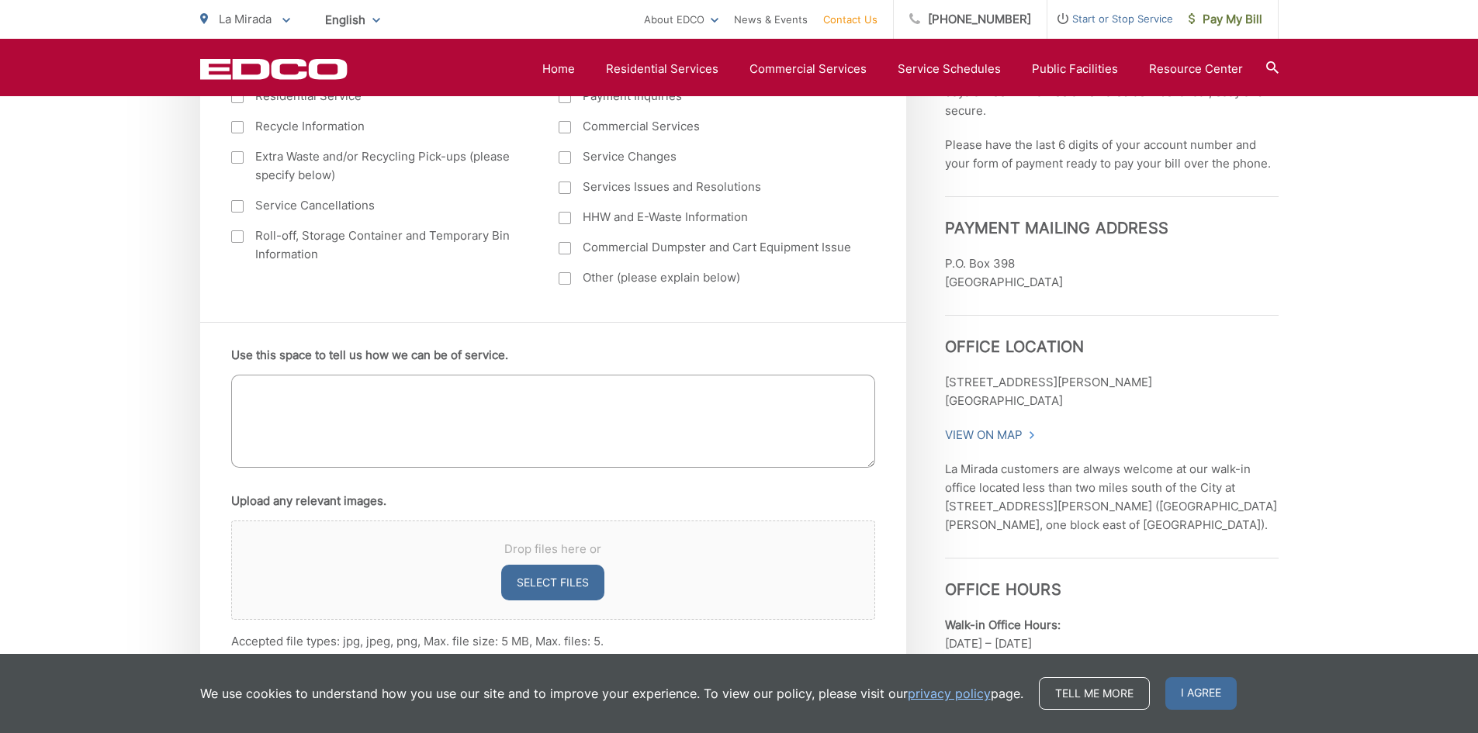
scroll to position [931, 0]
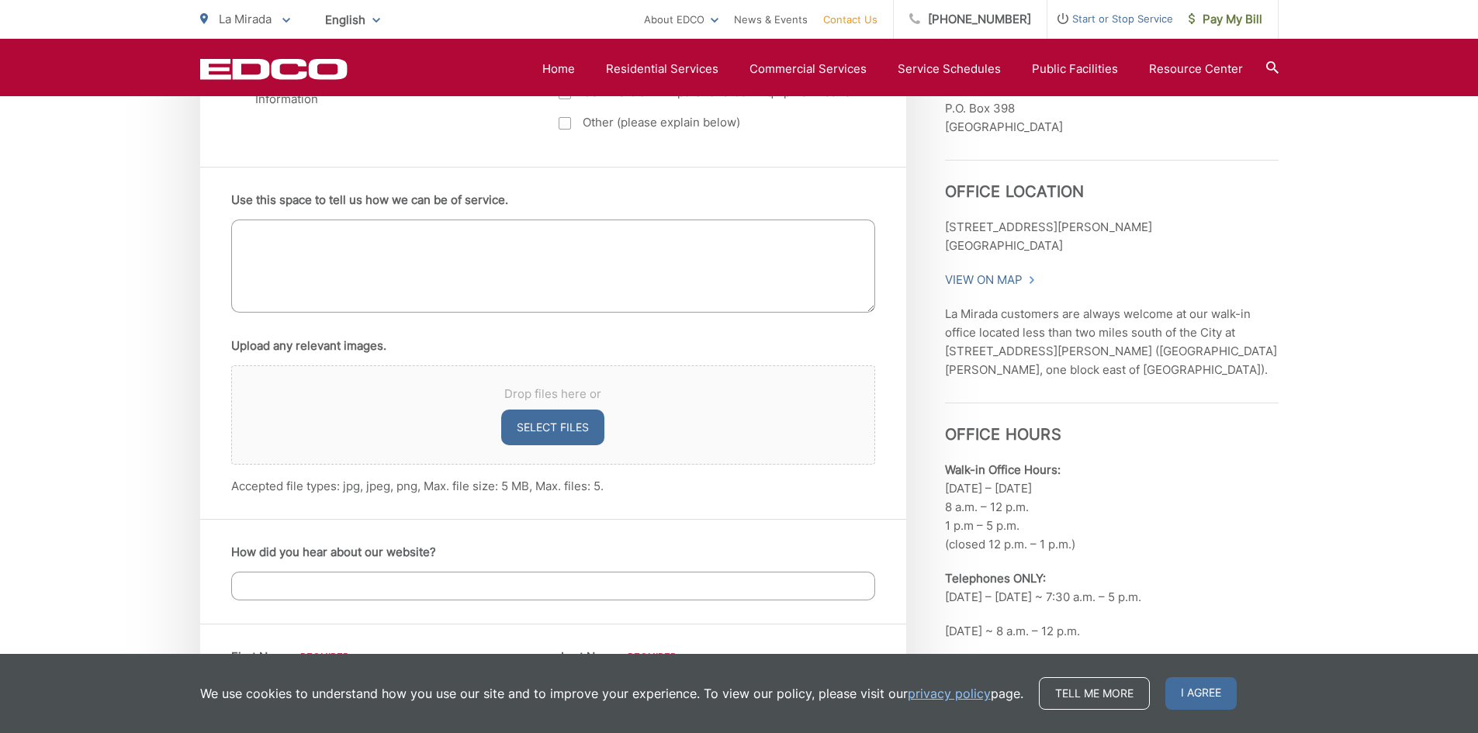
click at [259, 231] on textarea "Use this space to tell us how we can be of service." at bounding box center [553, 266] width 644 height 93
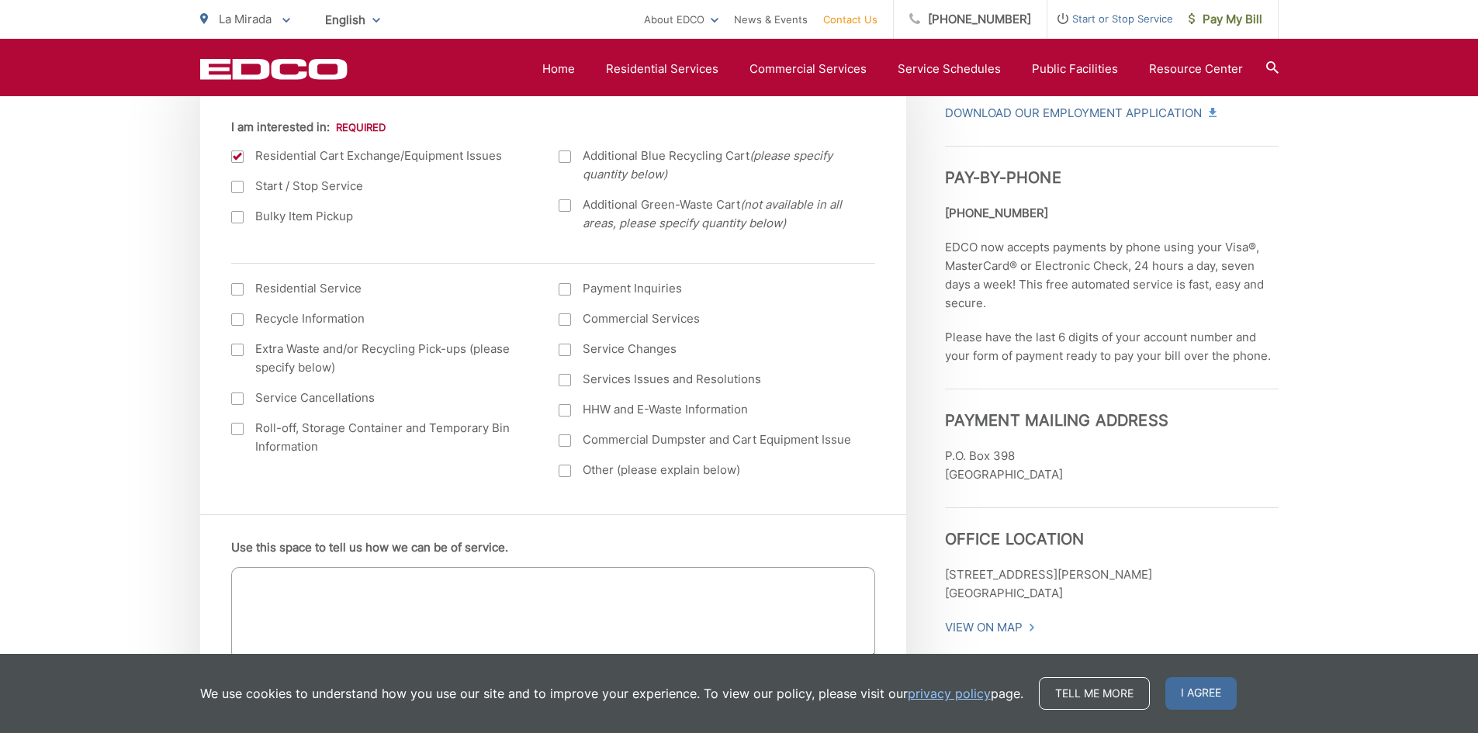
scroll to position [776, 0]
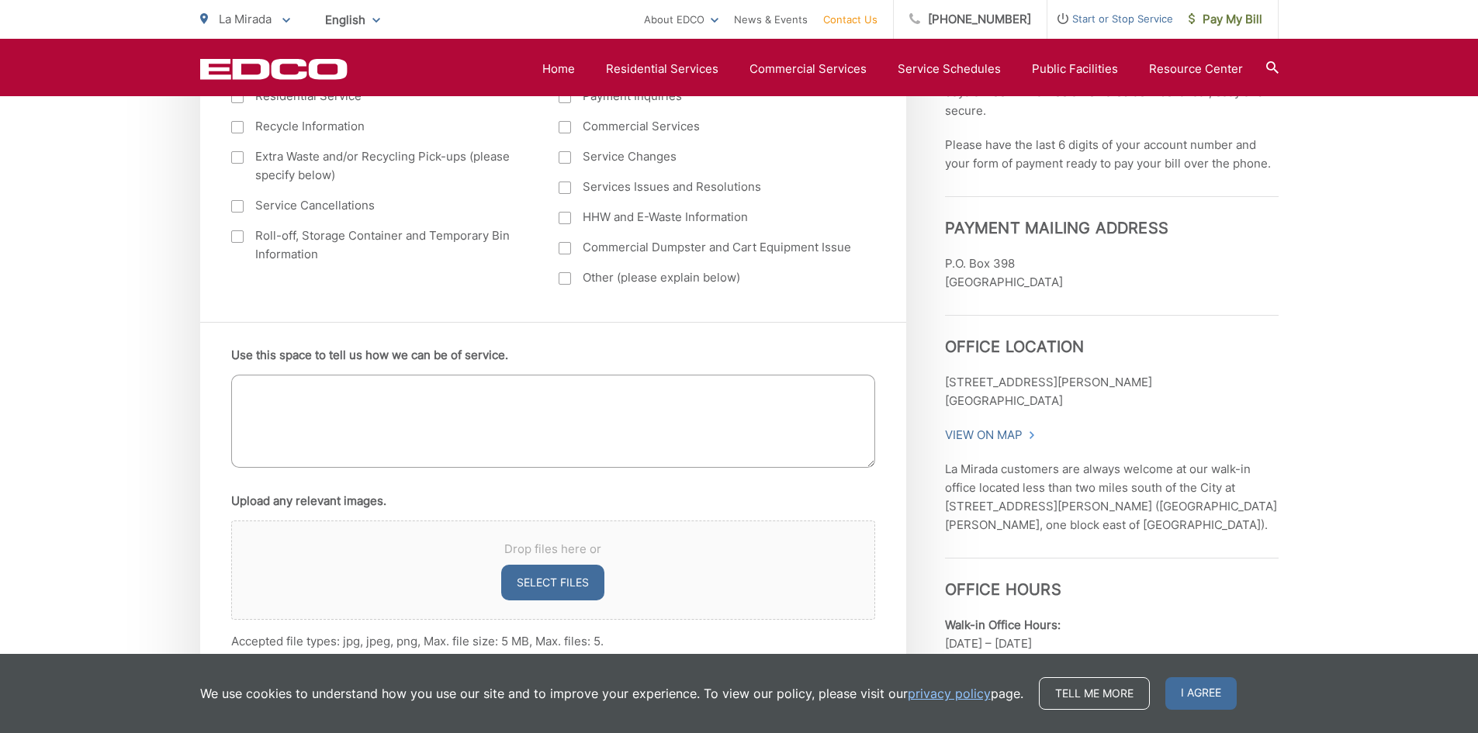
click at [252, 388] on textarea "Use this space to tell us how we can be of service." at bounding box center [553, 421] width 644 height 93
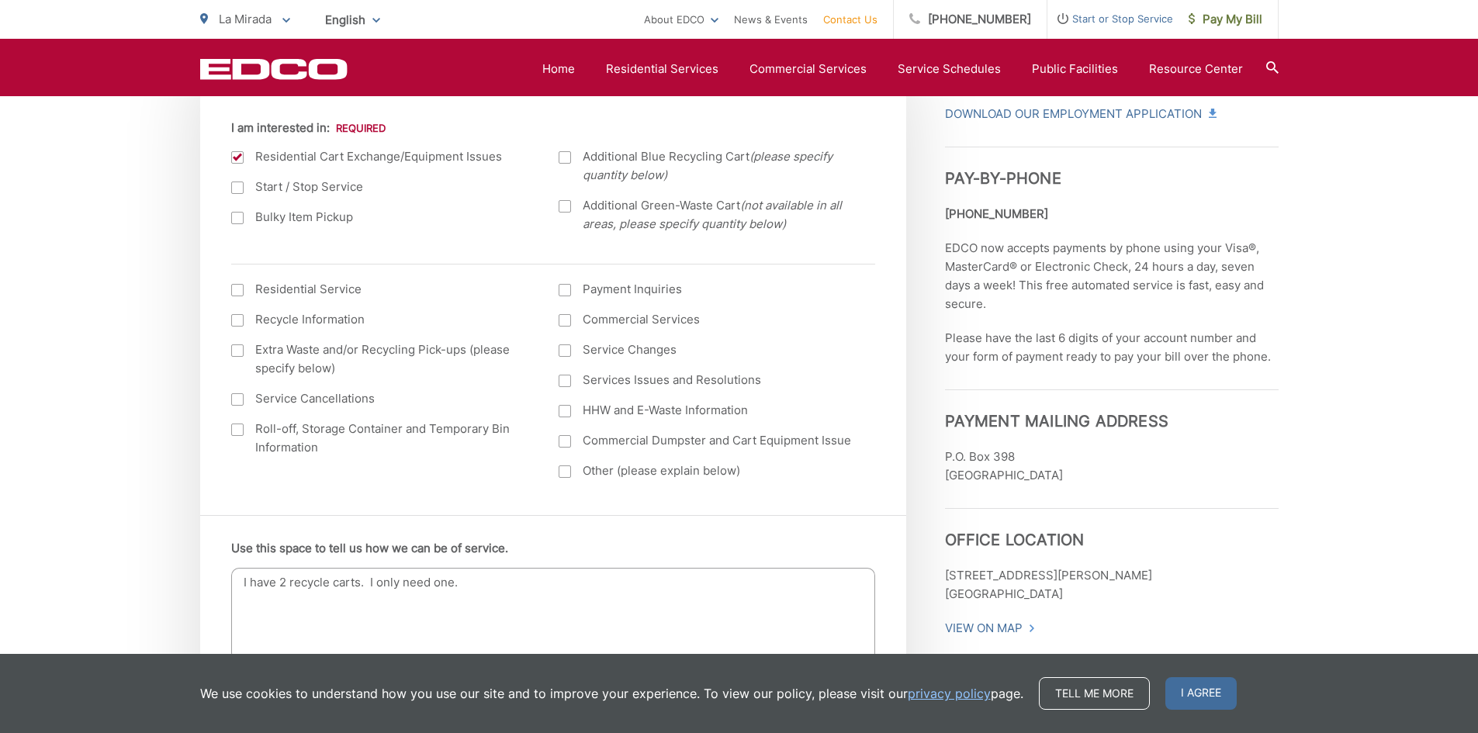
scroll to position [620, 0]
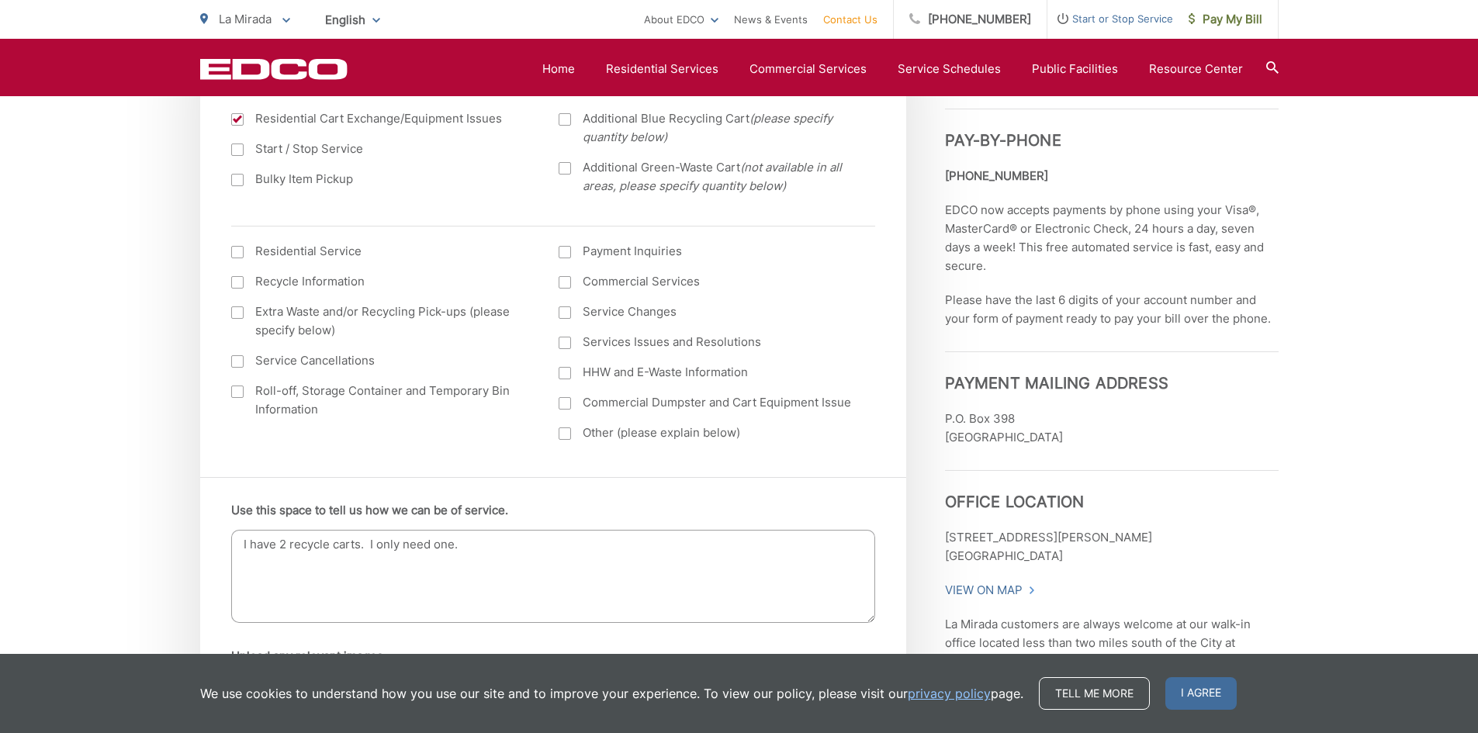
click at [323, 544] on textarea "I have 2 recycle carts. I only need one." at bounding box center [553, 576] width 644 height 93
click at [236, 309] on div at bounding box center [237, 312] width 12 height 12
click at [0, 0] on input "Extra Waste and/or Recycling Pick-ups (please specify below)" at bounding box center [0, 0] width 0 height 0
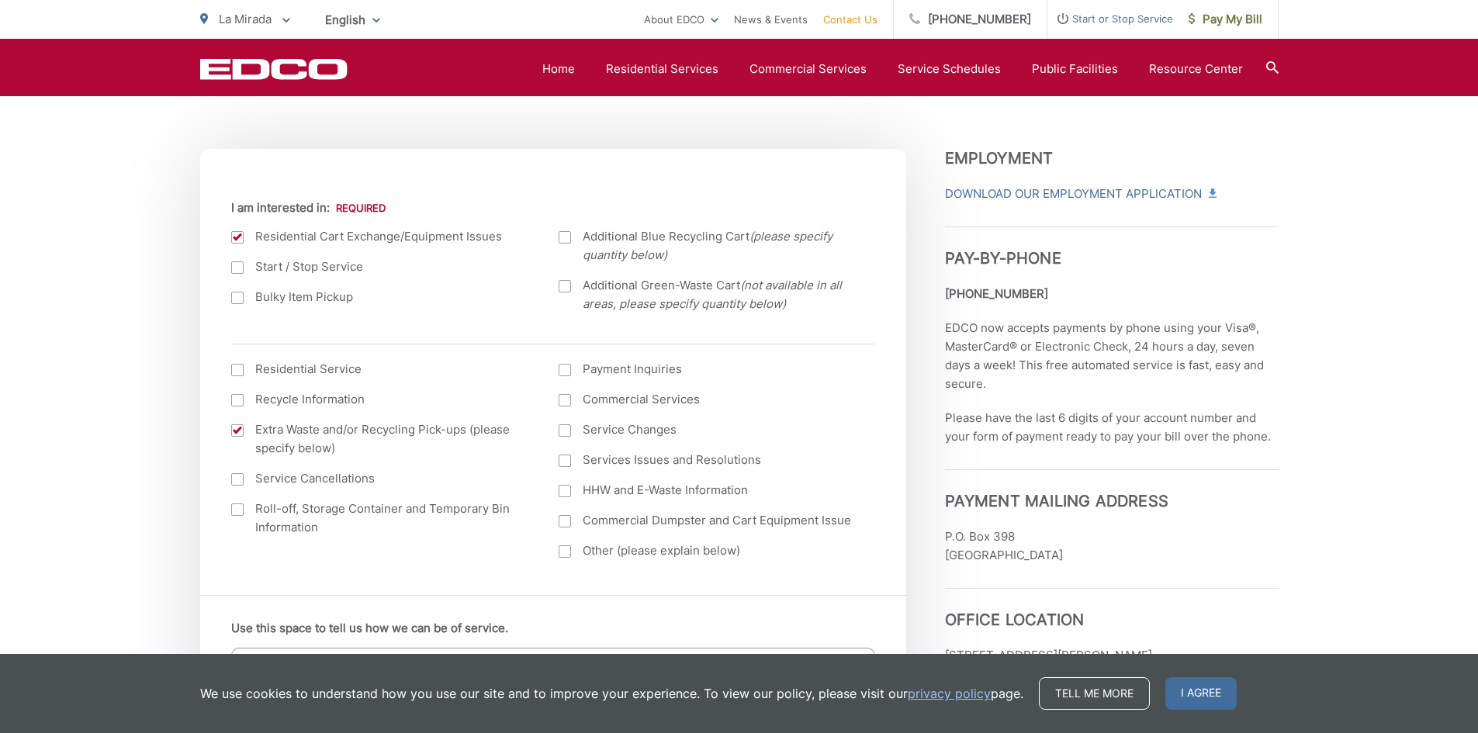
scroll to position [465, 0]
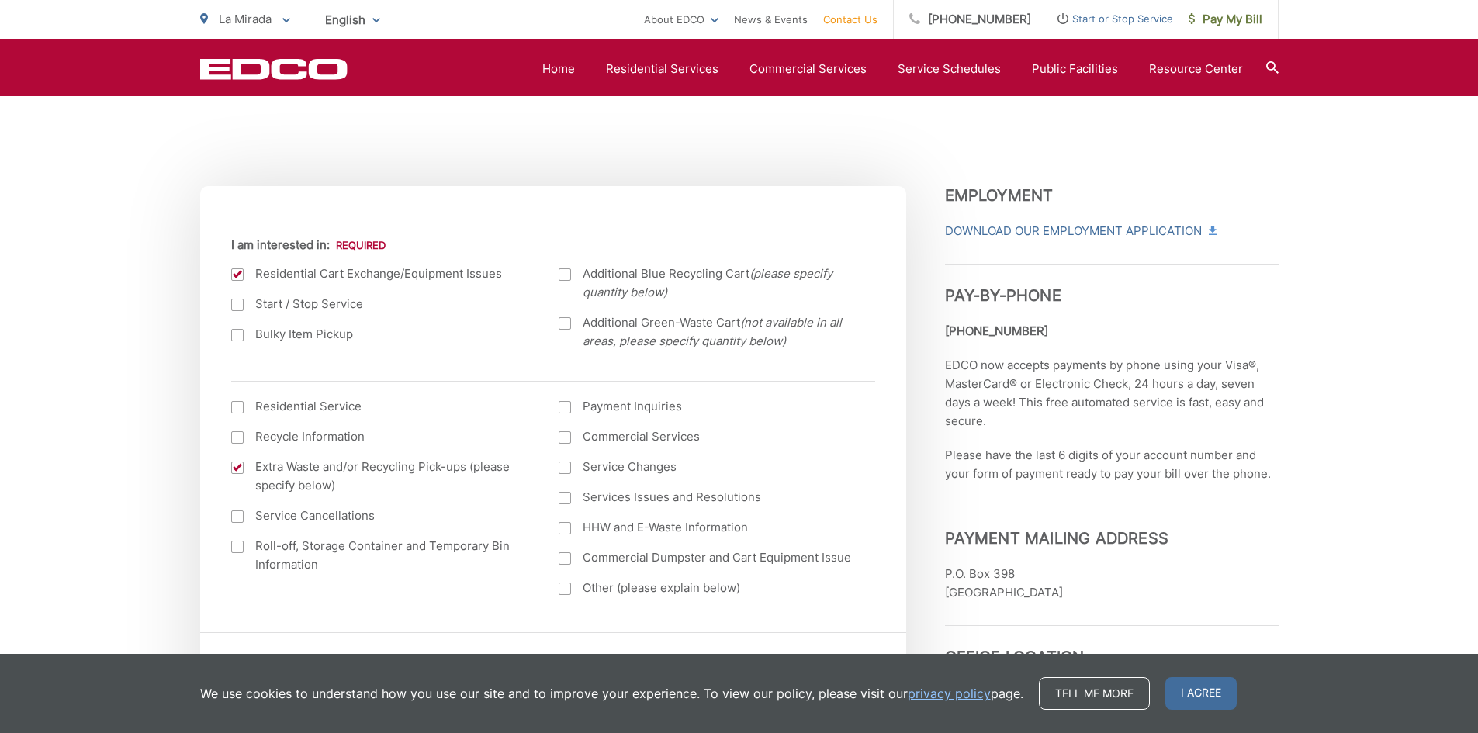
click at [235, 274] on div at bounding box center [237, 274] width 12 height 12
click at [0, 0] on input "I am interested in:" at bounding box center [0, 0] width 0 height 0
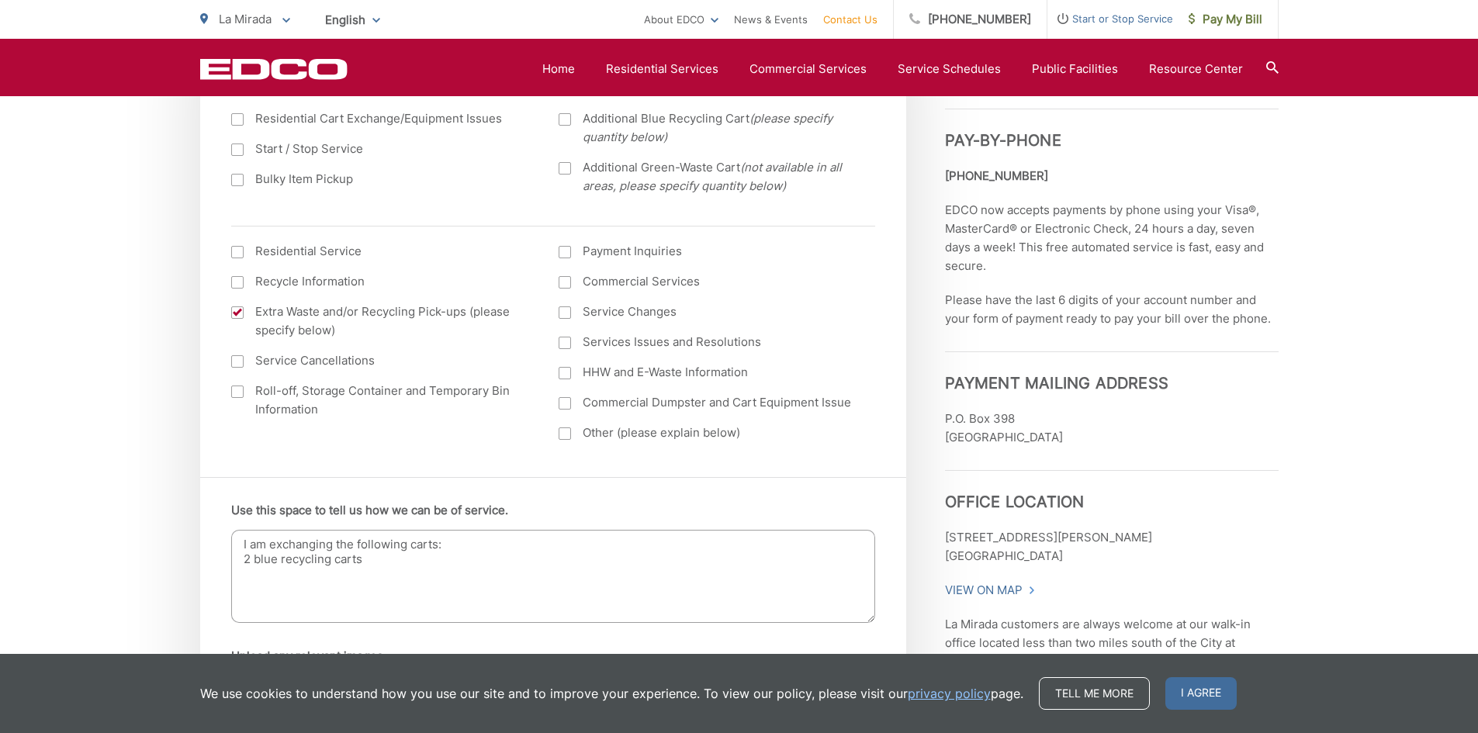
scroll to position [0, 0]
click at [437, 544] on textarea "I am exchanging the following carts: 2 blue recycling carts" at bounding box center [553, 576] width 644 height 93
click at [258, 572] on textarea "I am exchanging the following carts for better ones: 2 Recycling carts. Please …" at bounding box center [553, 576] width 644 height 93
click at [257, 559] on textarea "I am exchanging the following carts for better ones: 2 Recycling carts. Please …" at bounding box center [553, 576] width 644 height 93
drag, startPoint x: 253, startPoint y: 591, endPoint x: 296, endPoint y: 588, distance: 42.8
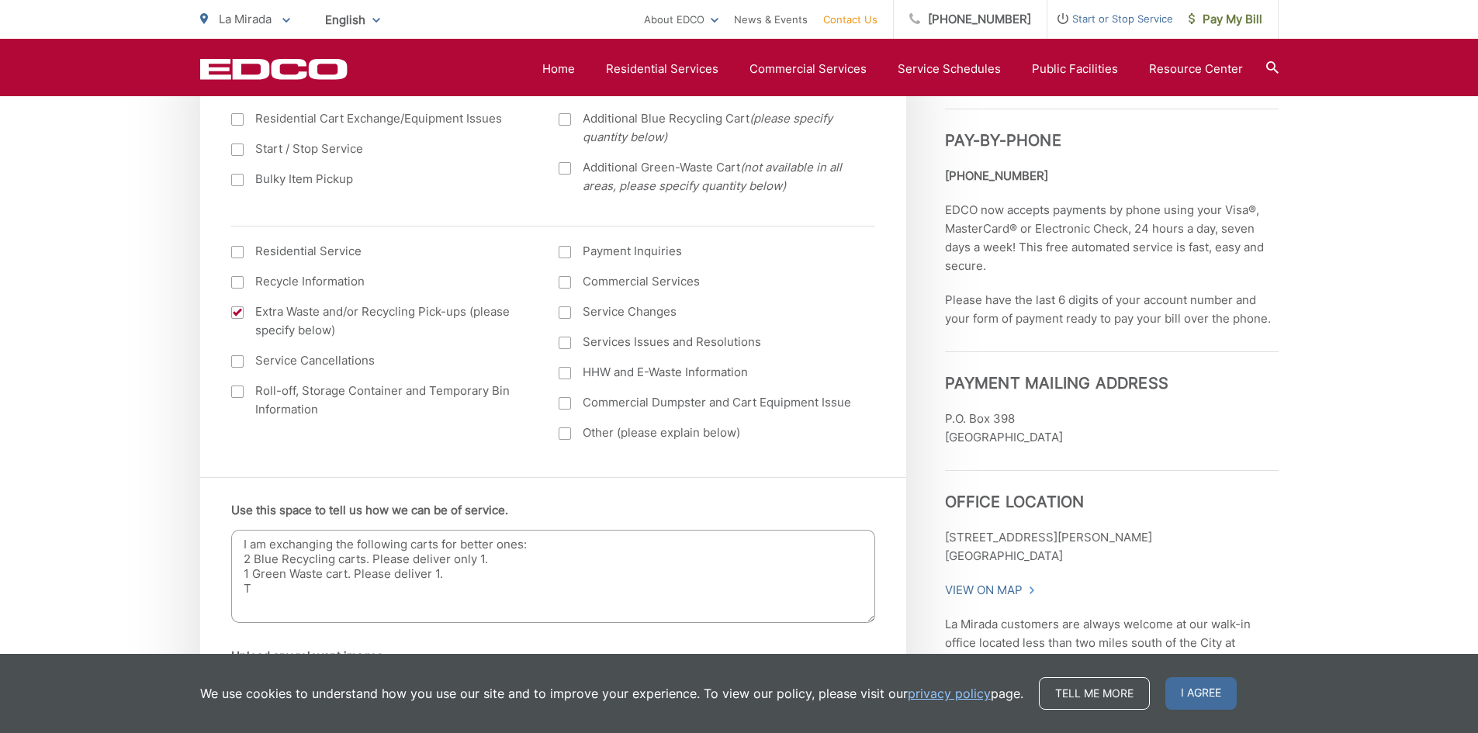
click at [253, 590] on textarea "I am exchanging the following carts for better ones: 2 Blue Recycling carts. Pl…" at bounding box center [553, 576] width 644 height 93
click at [541, 551] on textarea "I am exchanging the following carts for better ones: 2 Blue Recycling carts. Pl…" at bounding box center [553, 576] width 644 height 93
click at [555, 544] on textarea "I am exchanging the following carts for better ones: 2 Blue Recycling carts. Pl…" at bounding box center [553, 576] width 644 height 93
drag, startPoint x: 410, startPoint y: 574, endPoint x: 506, endPoint y: 573, distance: 96.2
click at [413, 574] on textarea "I am exchanging the following carts for better ones: 2 Blue Recycling carts. Pl…" at bounding box center [553, 576] width 644 height 93
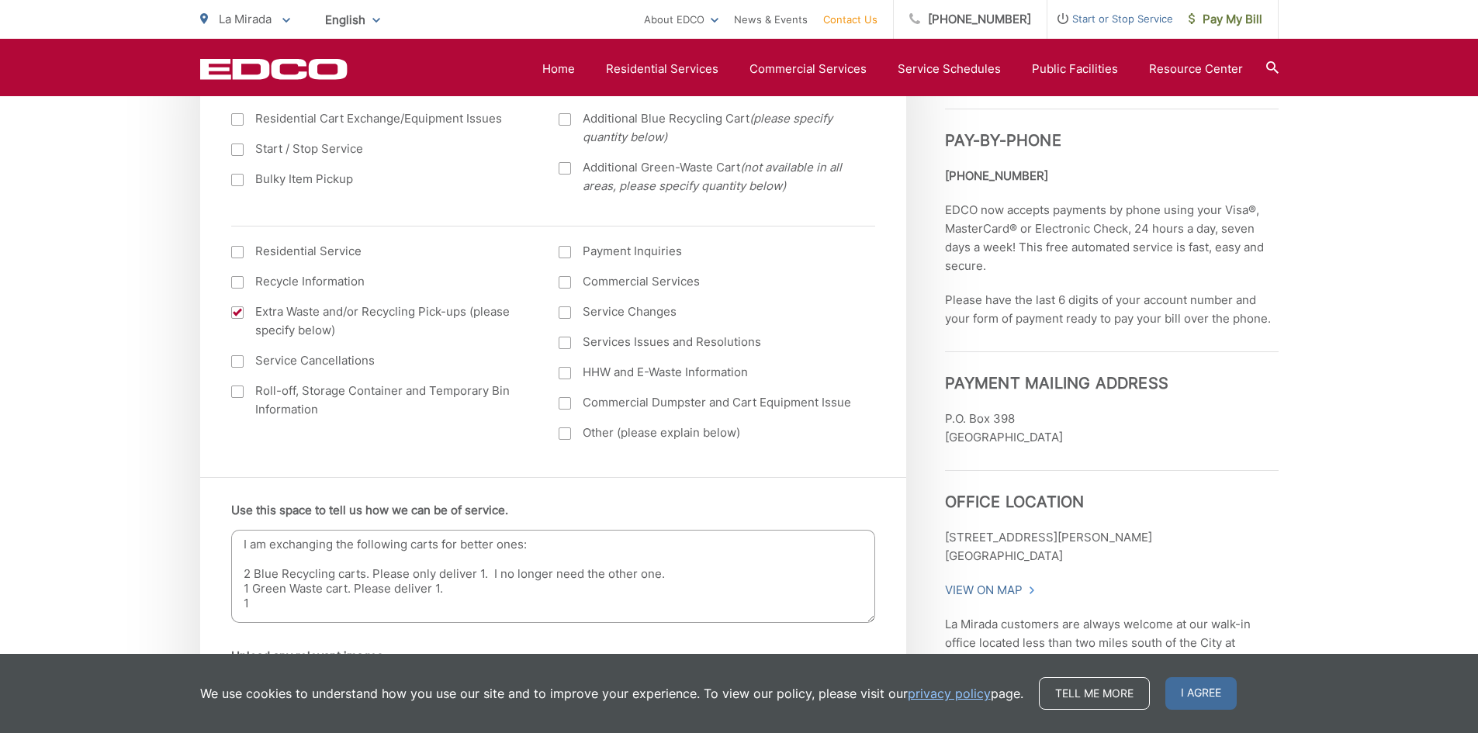
click at [480, 570] on textarea "I am exchanging the following carts for better ones: 2 Blue Recycling carts. Pl…" at bounding box center [553, 576] width 644 height 93
click at [601, 573] on textarea "I am exchanging the following carts for better ones: 2 Blue Recycling carts. Pl…" at bounding box center [553, 576] width 644 height 93
drag, startPoint x: 437, startPoint y: 587, endPoint x: 513, endPoint y: 583, distance: 76.1
click at [437, 587] on textarea "I am exchanging the following carts for better ones: 2 Blue Recycling carts. Pl…" at bounding box center [553, 576] width 644 height 93
click at [276, 600] on textarea "I am exchanging the following carts for better ones: 2 Blue Recycling carts. Pl…" at bounding box center [553, 576] width 644 height 93
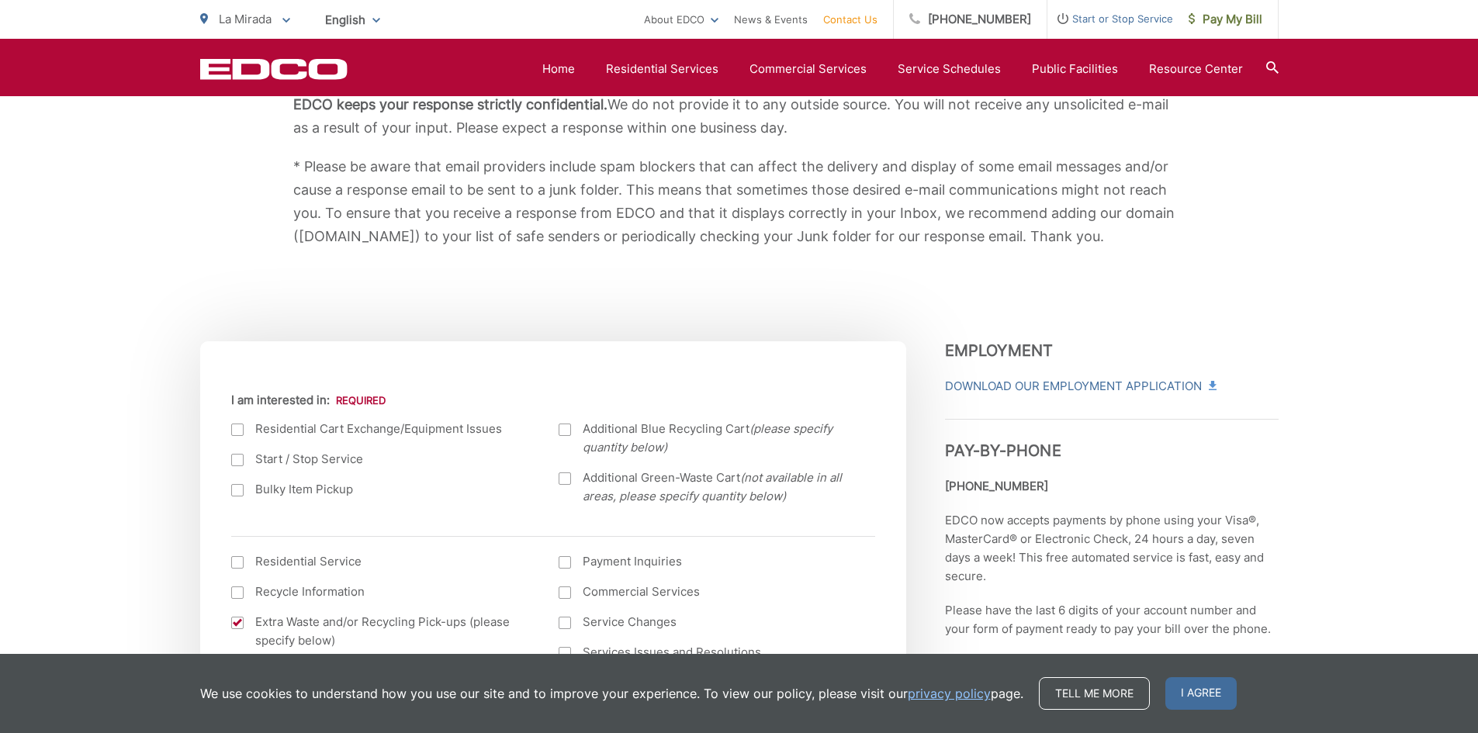
scroll to position [776, 0]
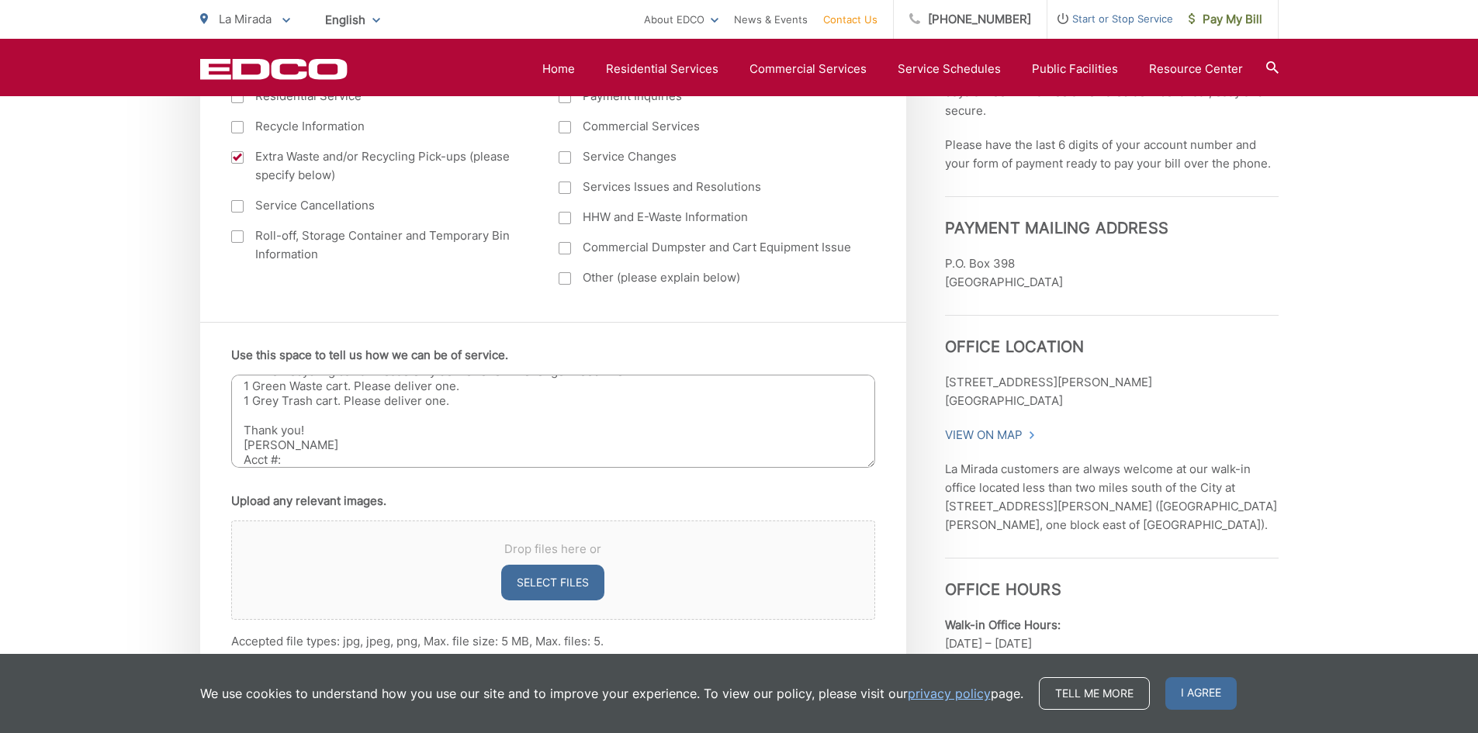
paste textarea "55-J1 636693"
click at [310, 443] on textarea "I am exchanging the following carts for better ones: 2 Blue Recycling carts. Pl…" at bounding box center [553, 421] width 644 height 93
click at [362, 403] on textarea "I am exchanging the following carts for better ones: 2 Blue Recycling carts. Pl…" at bounding box center [553, 421] width 644 height 93
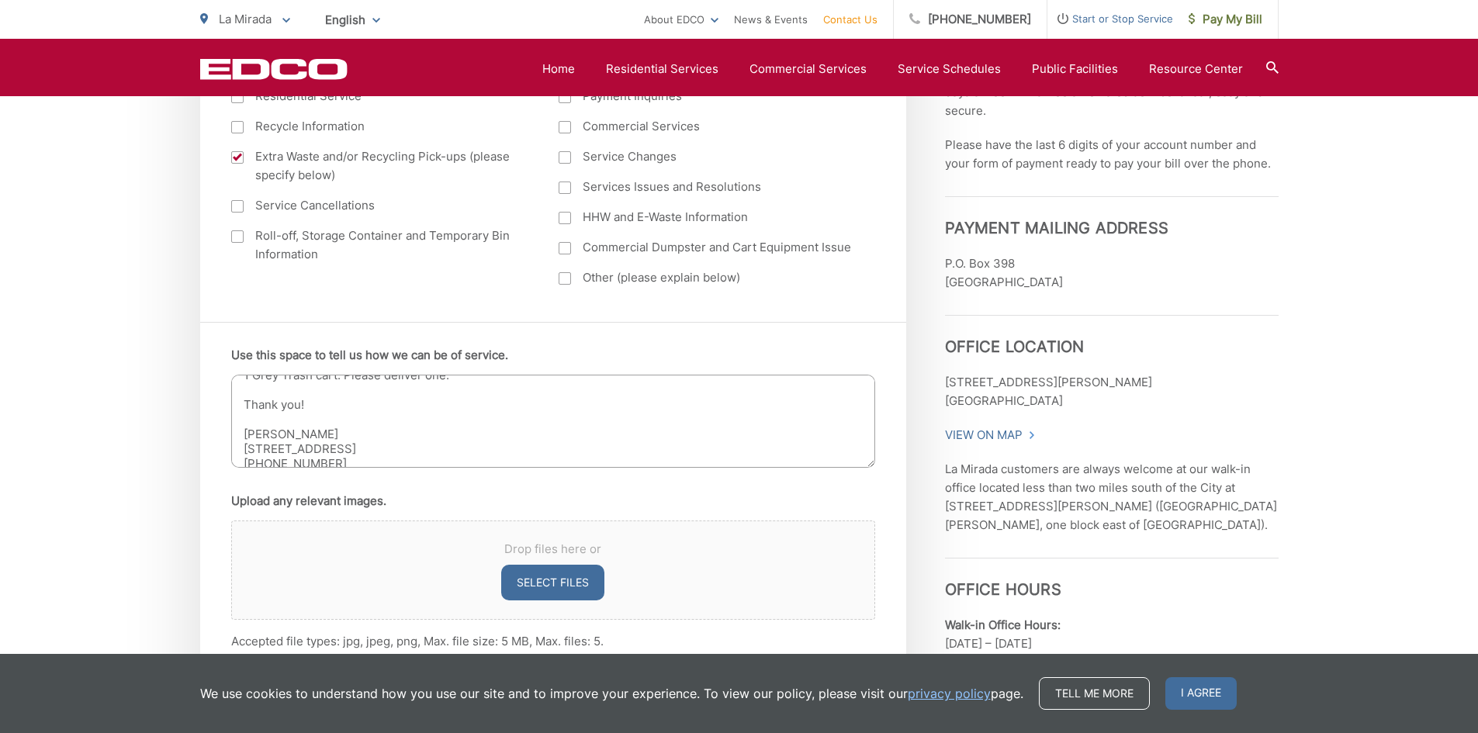
scroll to position [13, 0]
click at [387, 425] on textarea "I am exchanging the following carts for better ones: 2 Blue Recycling carts. Pl…" at bounding box center [553, 421] width 644 height 93
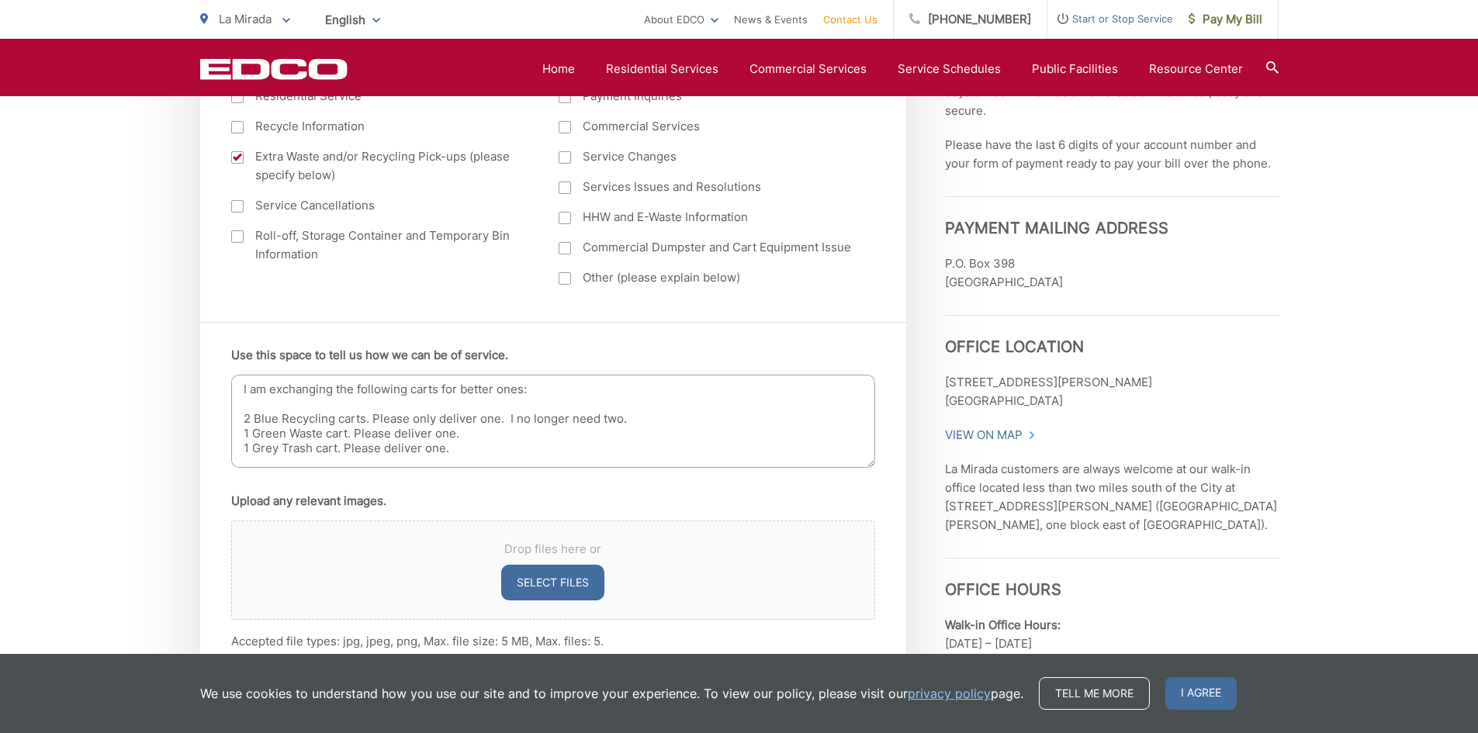
drag, startPoint x: 618, startPoint y: 419, endPoint x: 648, endPoint y: 423, distance: 29.7
click at [620, 419] on textarea "I am exchanging the following carts for better ones: 2 Blue Recycling carts. Pl…" at bounding box center [553, 421] width 644 height 93
click at [279, 448] on textarea "I am exchanging the following carts for better ones: 2 Blue Recycling carts. Pl…" at bounding box center [553, 421] width 644 height 93
click at [874, 448] on textarea "I am exchanging the following carts for better ones: 2 Blue Recycling carts. Pl…" at bounding box center [553, 421] width 644 height 93
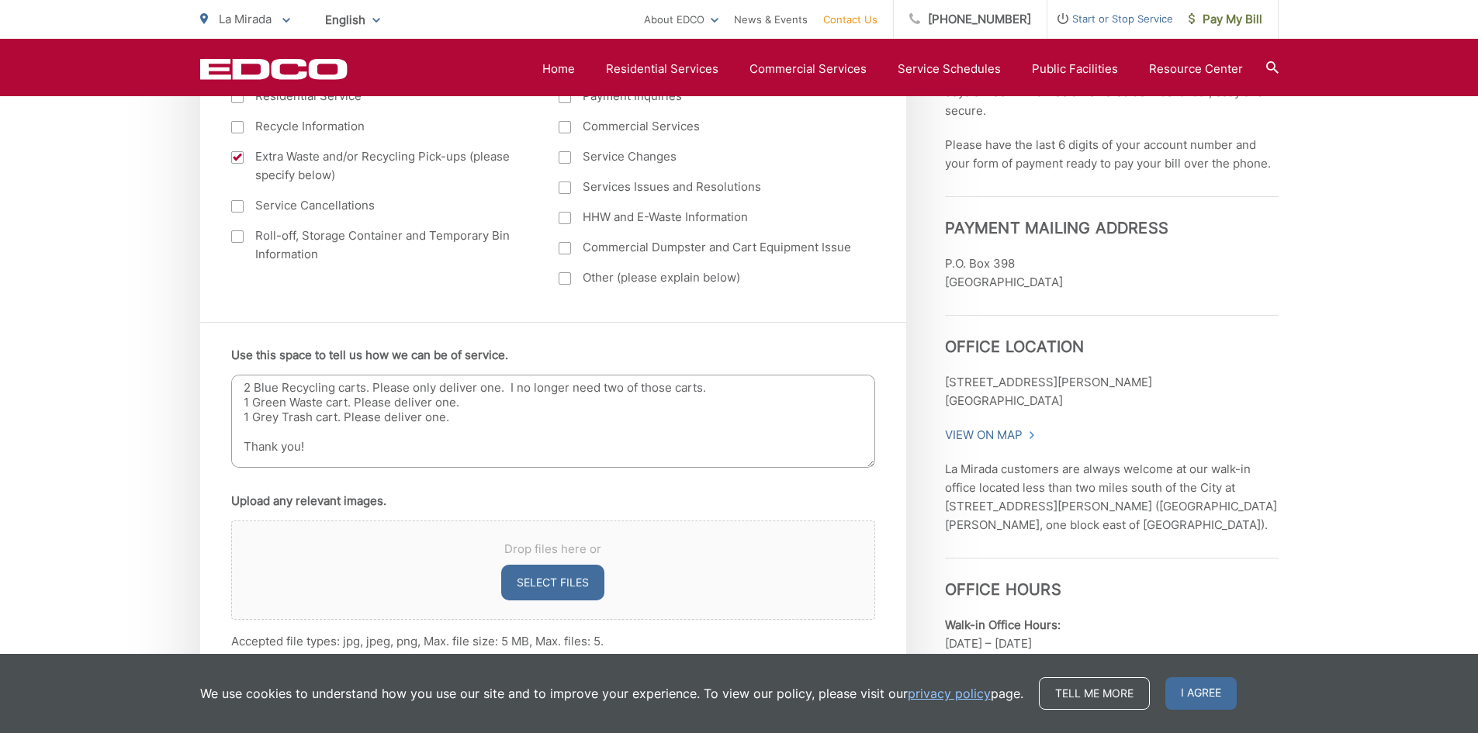
click at [874, 448] on textarea "I am exchanging the following carts for better ones: 2 Blue Recycling carts. Pl…" at bounding box center [553, 421] width 644 height 93
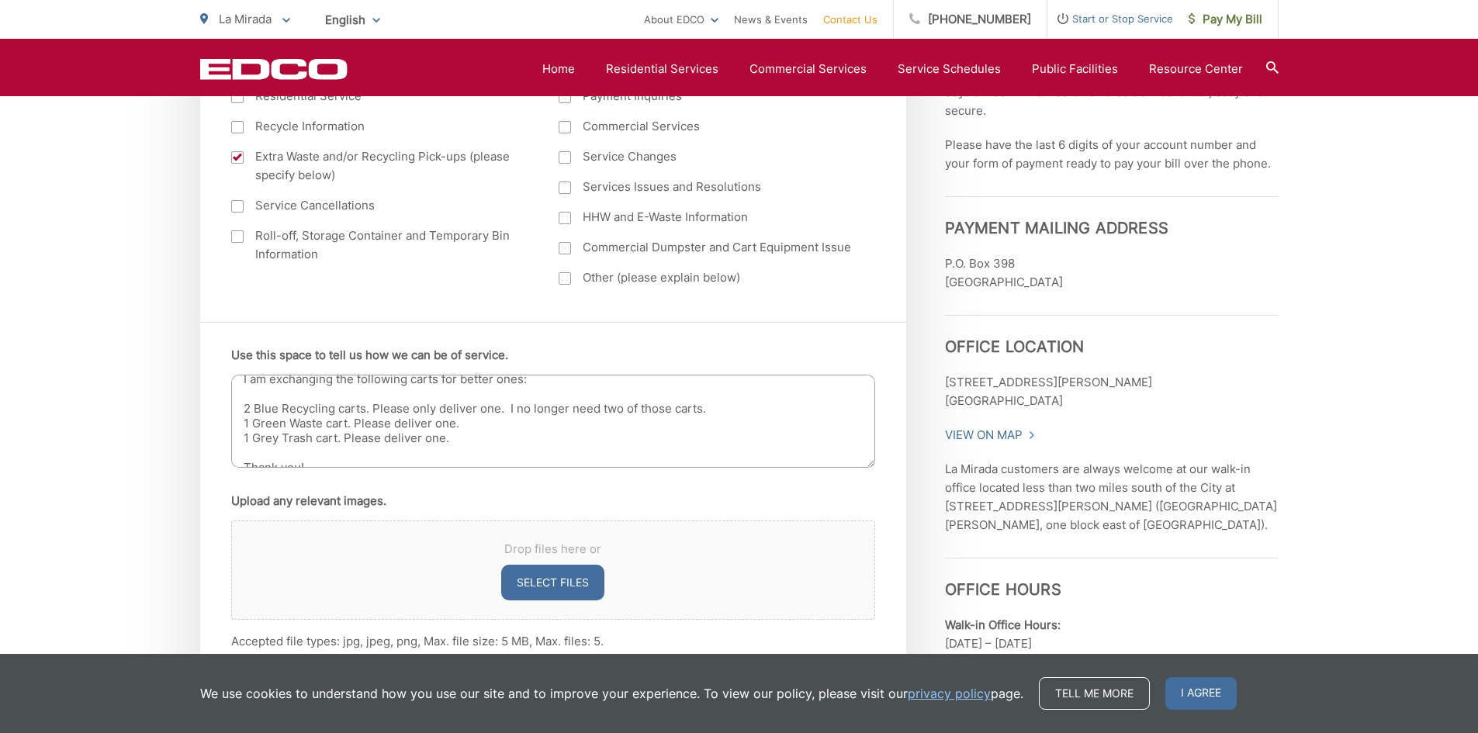
scroll to position [0, 0]
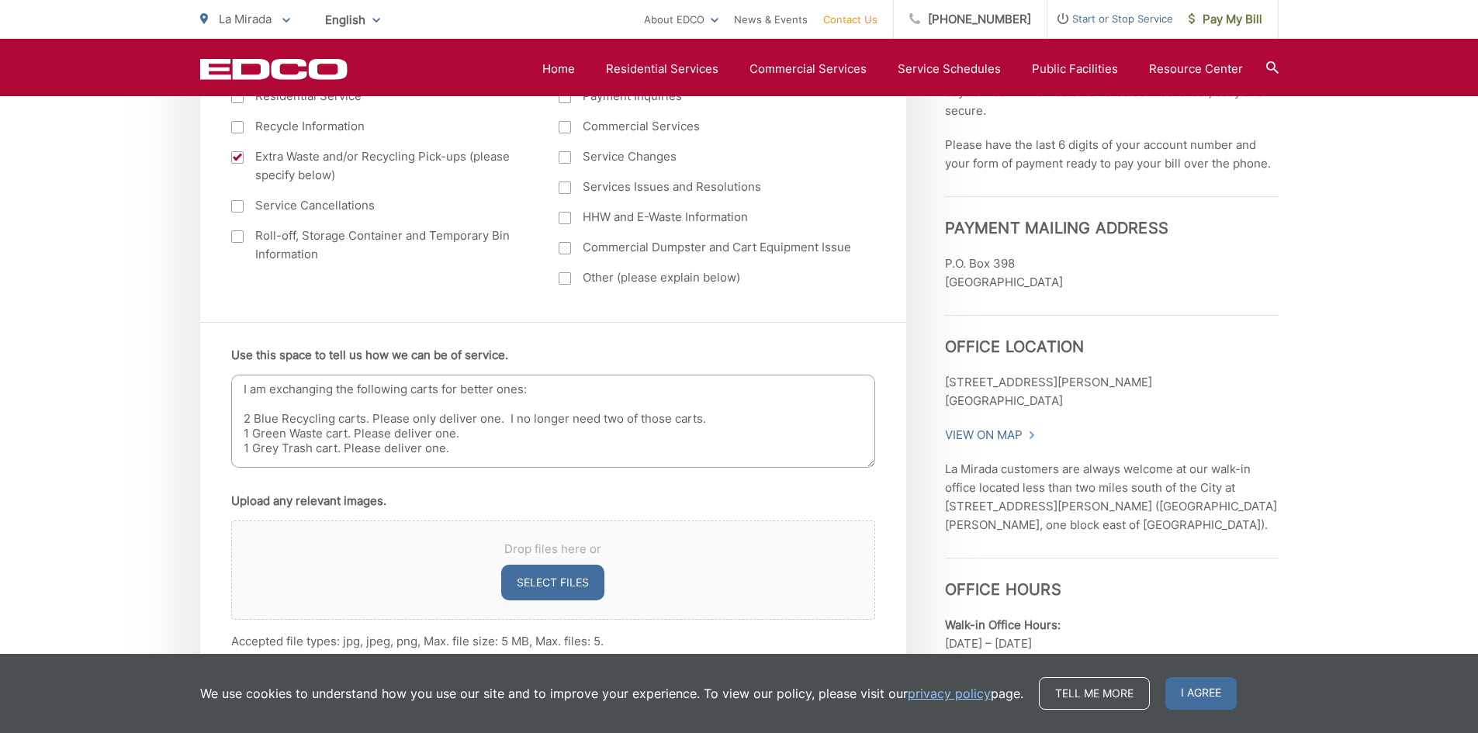
click at [724, 418] on textarea "I am exchanging the following carts for better ones: 2 Blue Recycling carts. Pl…" at bounding box center [553, 421] width 644 height 93
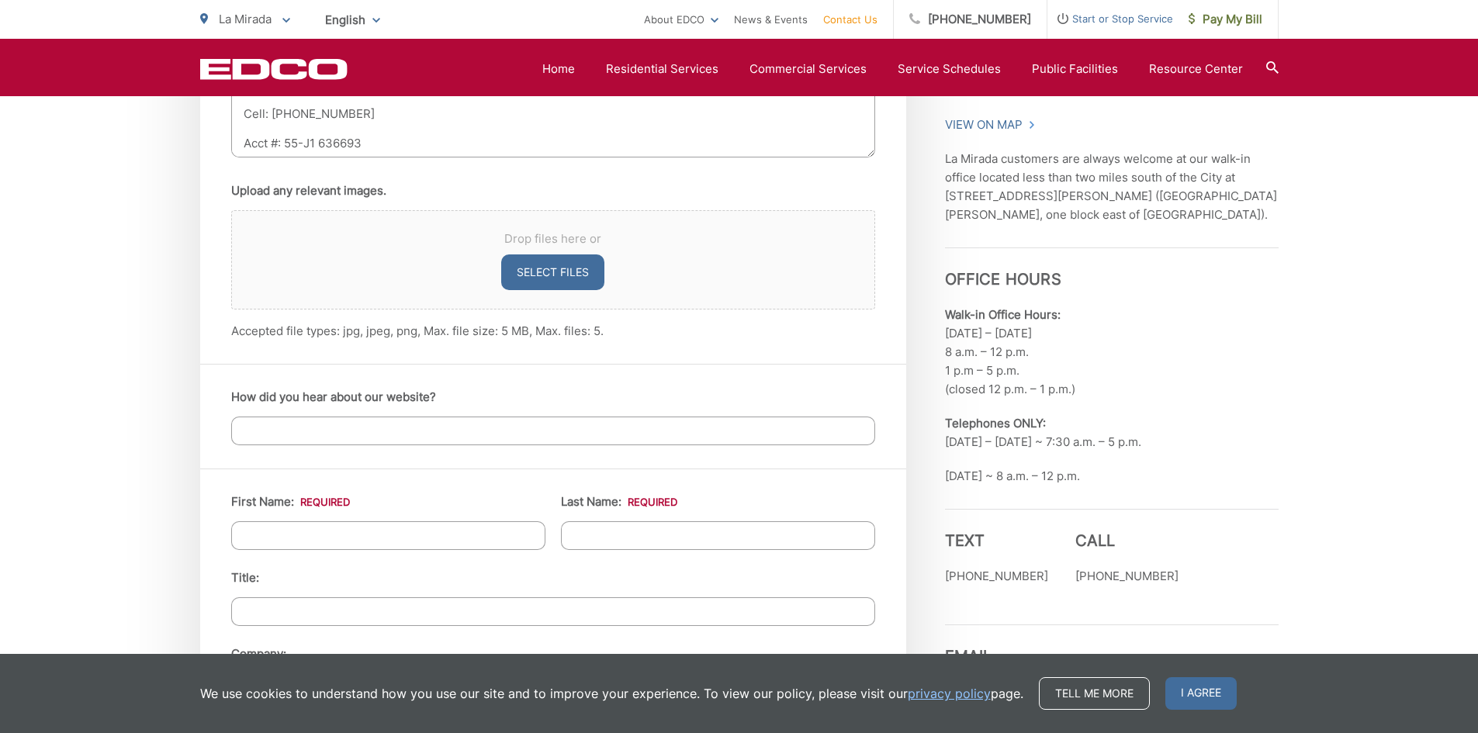
scroll to position [1241, 0]
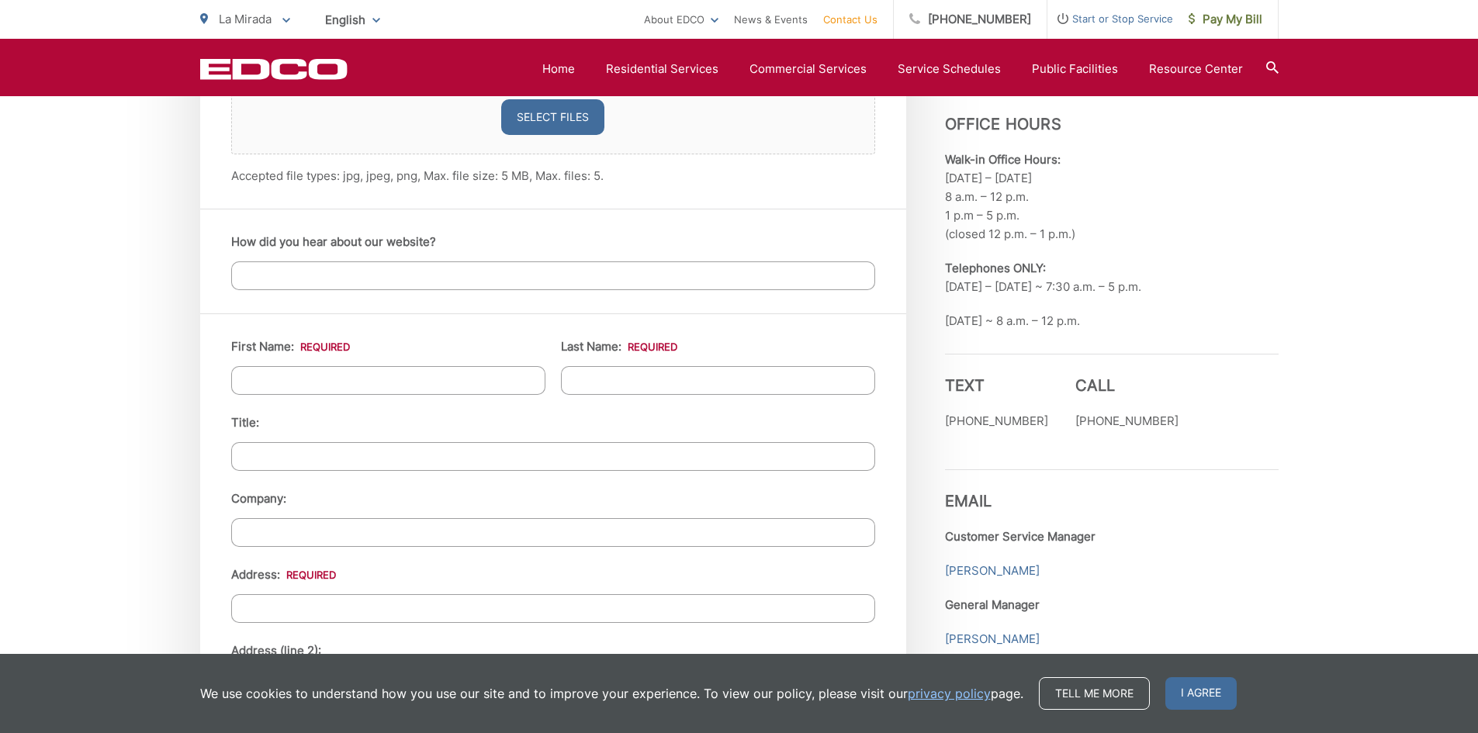
type textarea "I am exchanging the following carts for better ones: 2 Blue Recycling carts. Pl…"
click at [271, 385] on input "First Name: *" at bounding box center [388, 380] width 314 height 29
type input "Lisa"
type input "Slack"
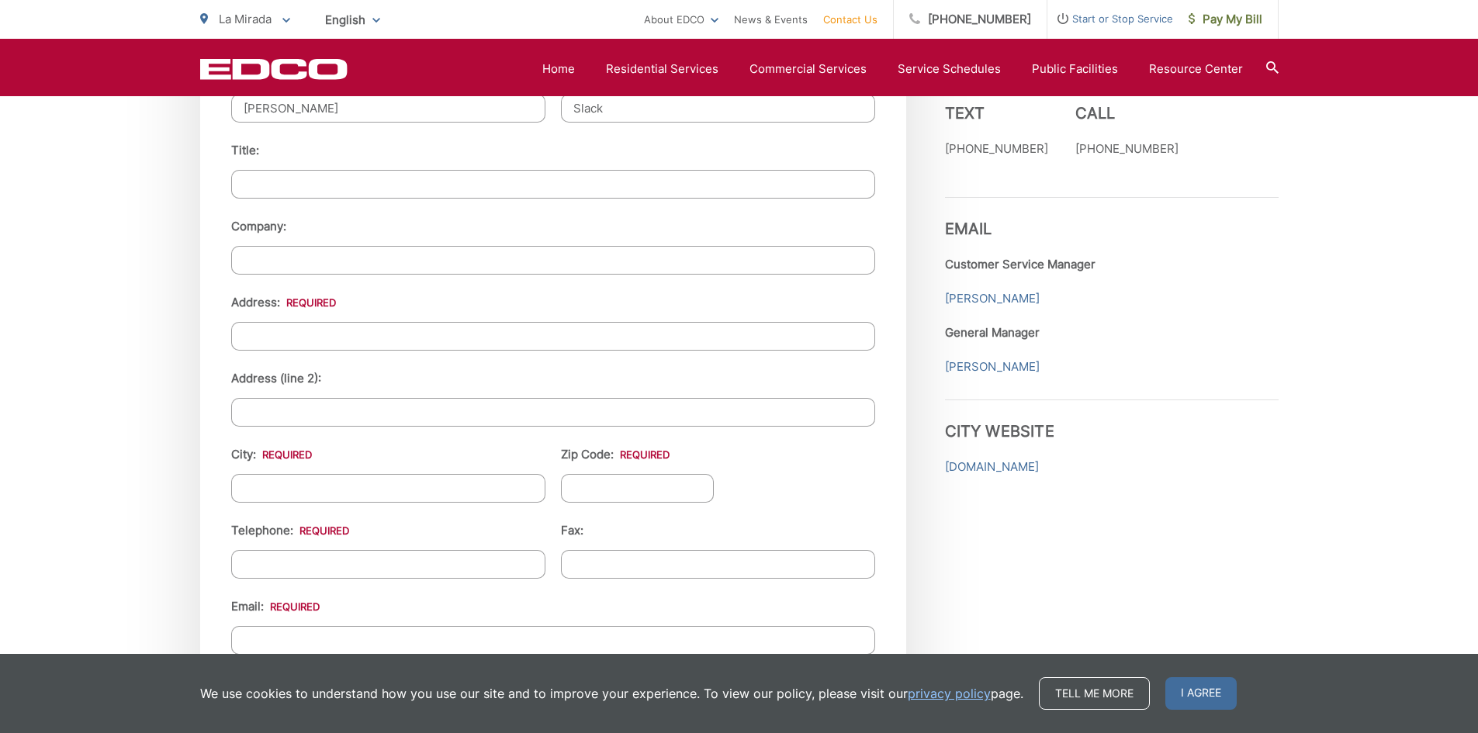
scroll to position [1551, 0]
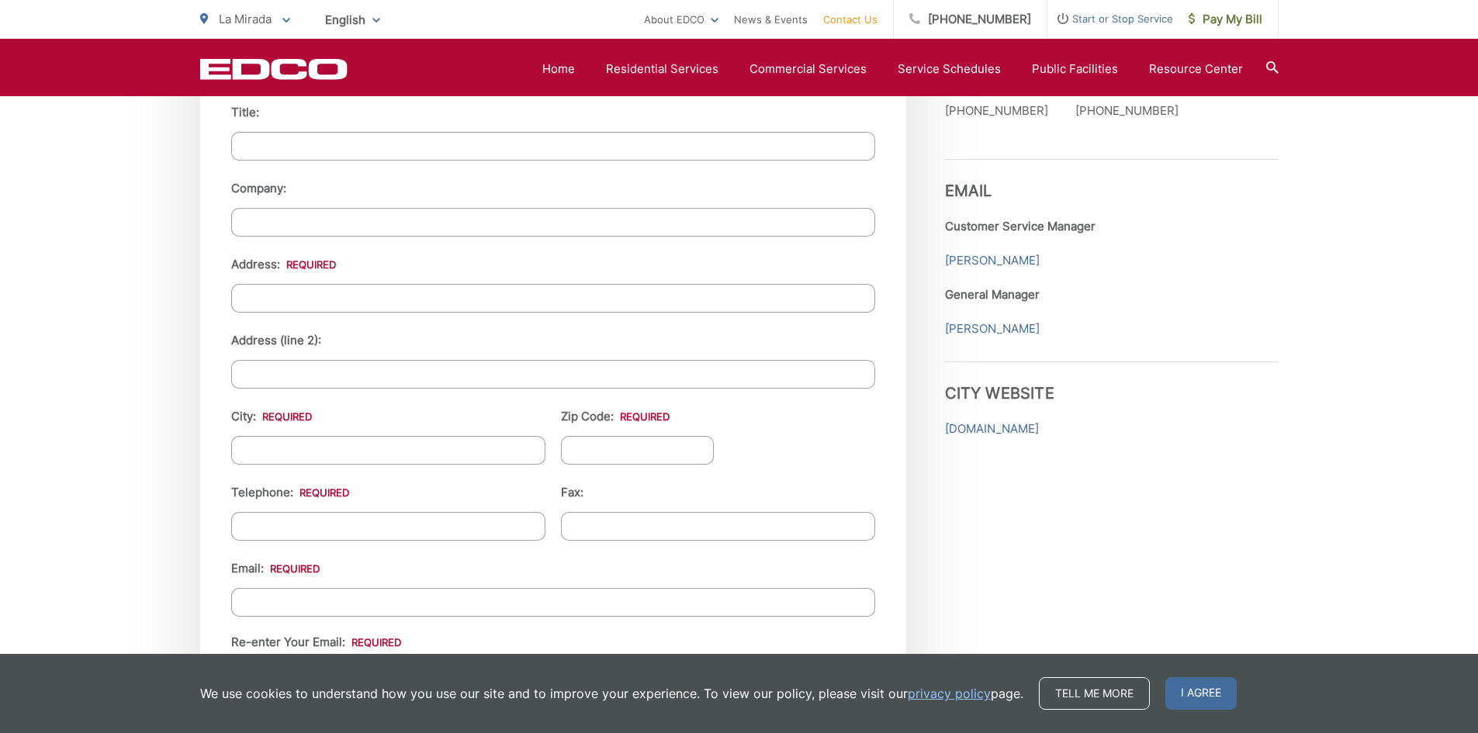
click at [255, 293] on input "Address: *" at bounding box center [553, 298] width 644 height 29
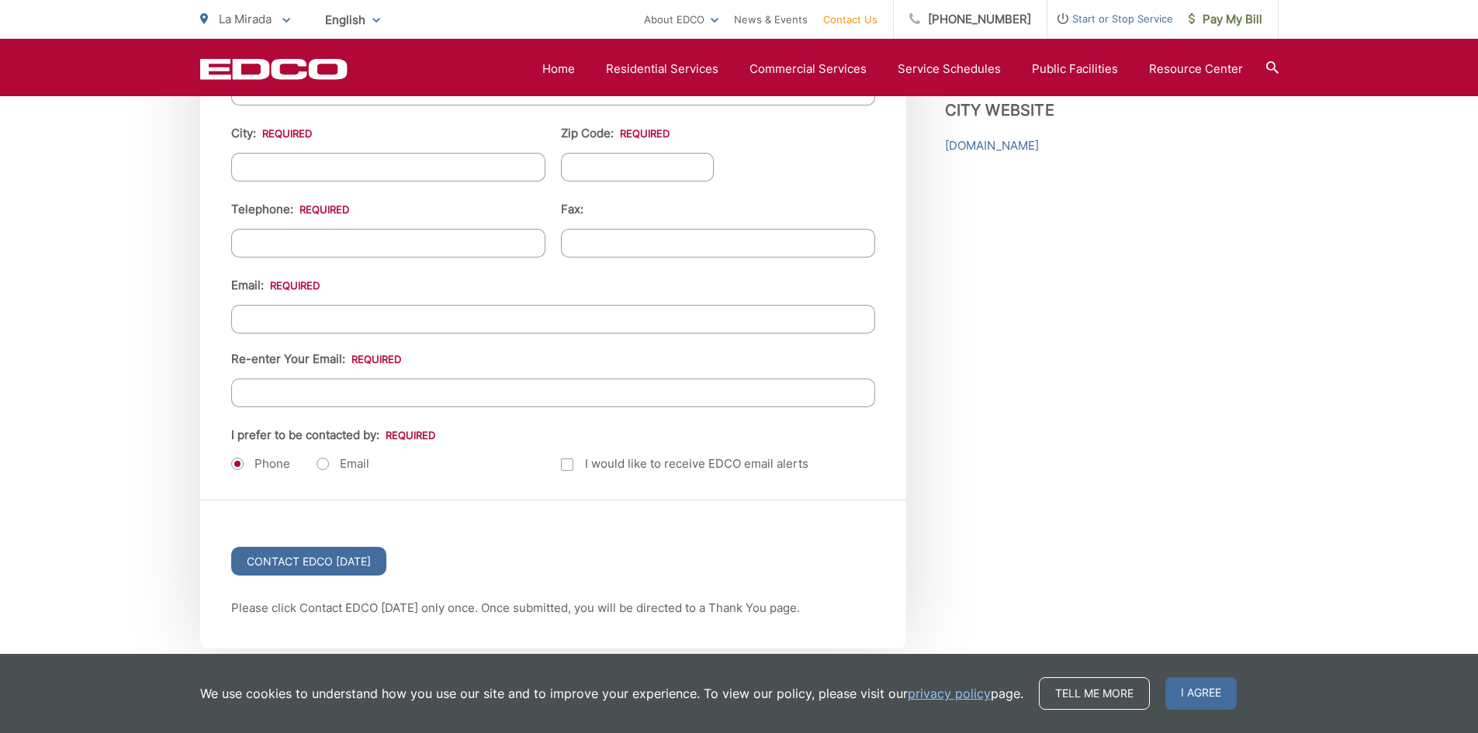
scroll to position [1861, 0]
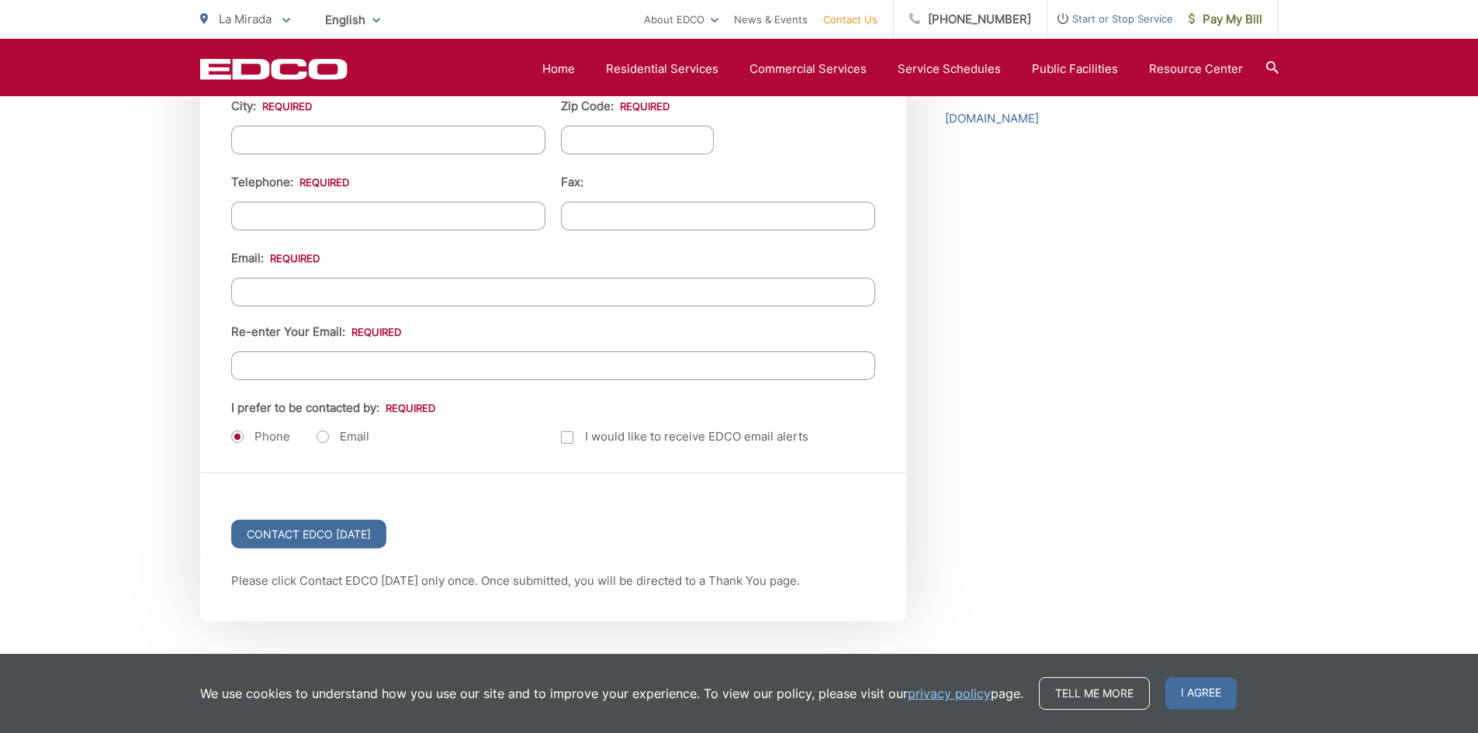
click at [318, 437] on label "Email" at bounding box center [342, 437] width 53 height 16
radio input "true"
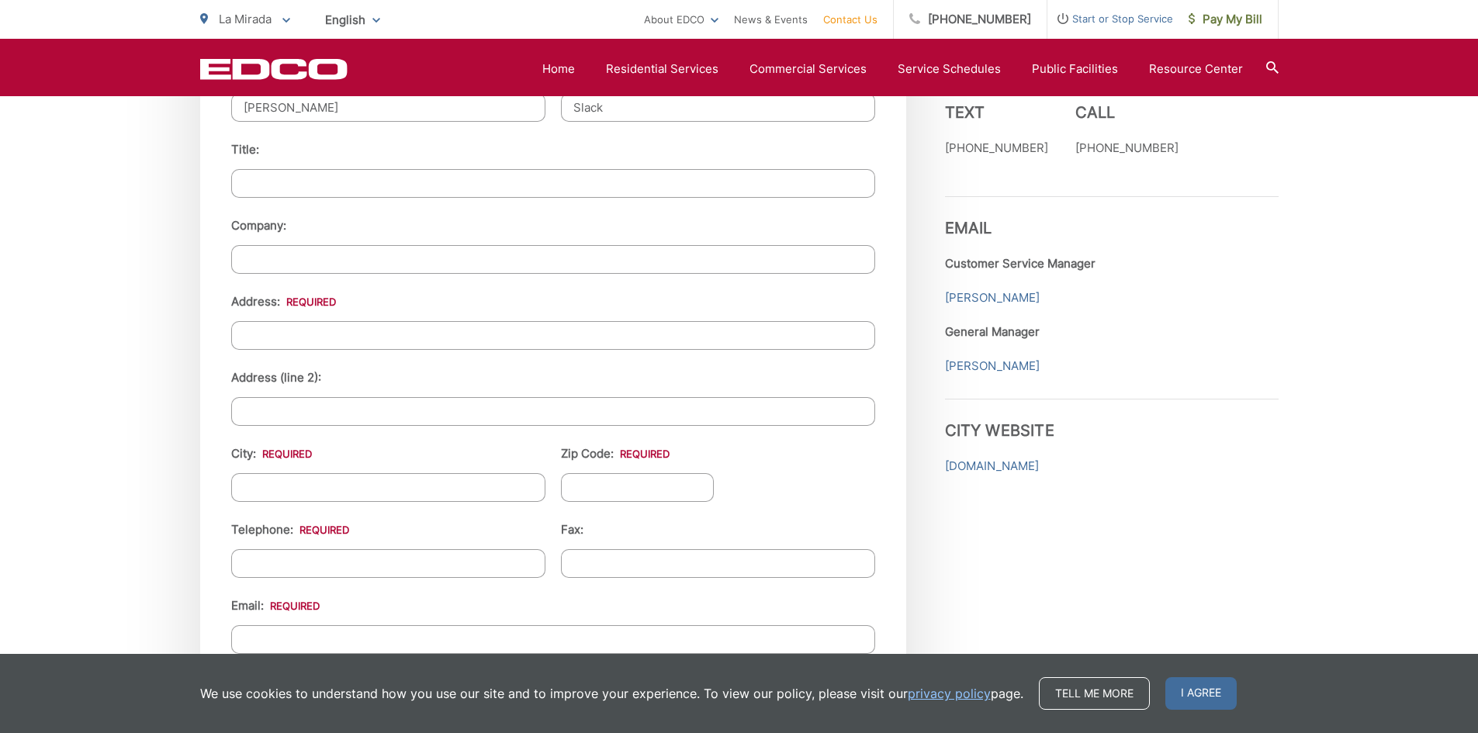
scroll to position [1551, 0]
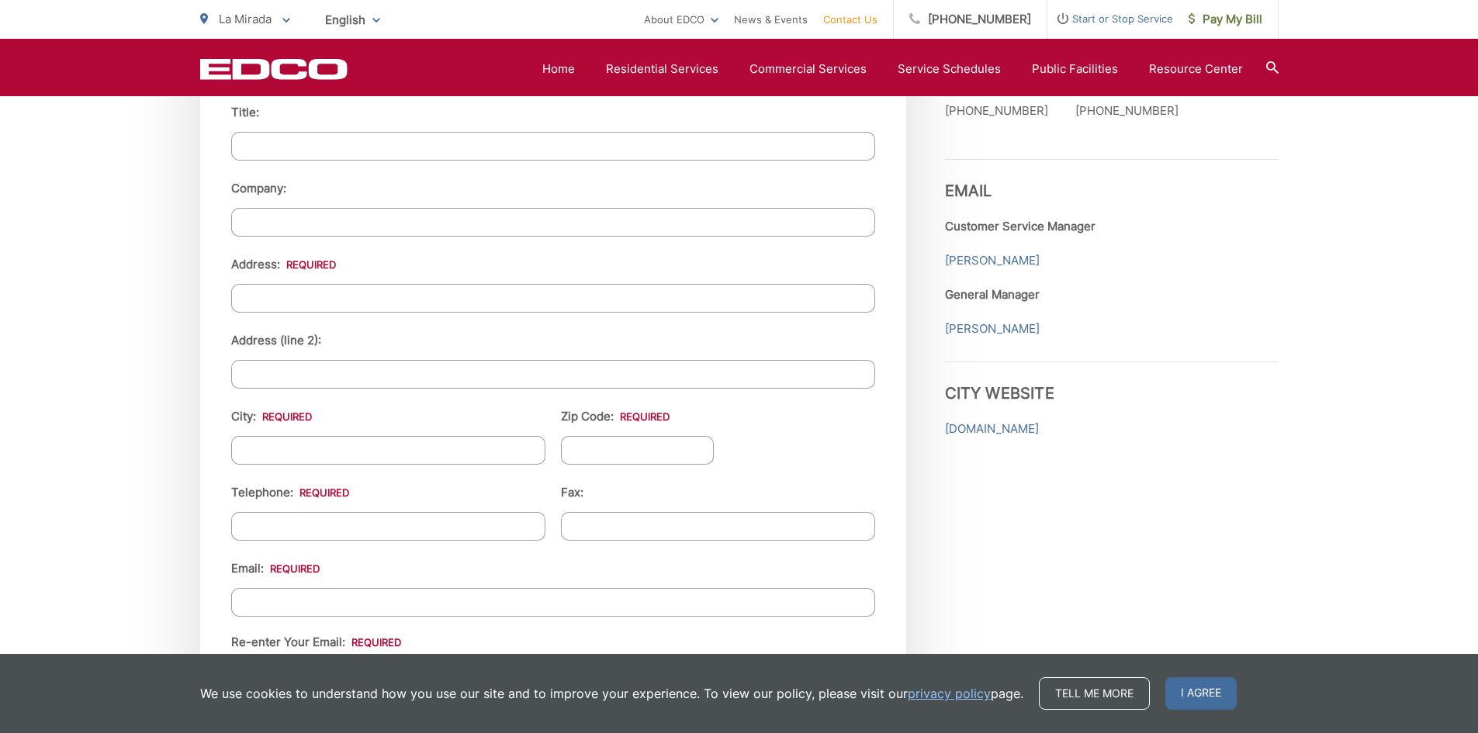
click at [282, 299] on input "Address: *" at bounding box center [553, 298] width 644 height 29
type input "14515 Ermita Ave"
type input "La Mirada"
type input "90638"
click at [263, 519] on input "(___) ___-____" at bounding box center [388, 526] width 314 height 29
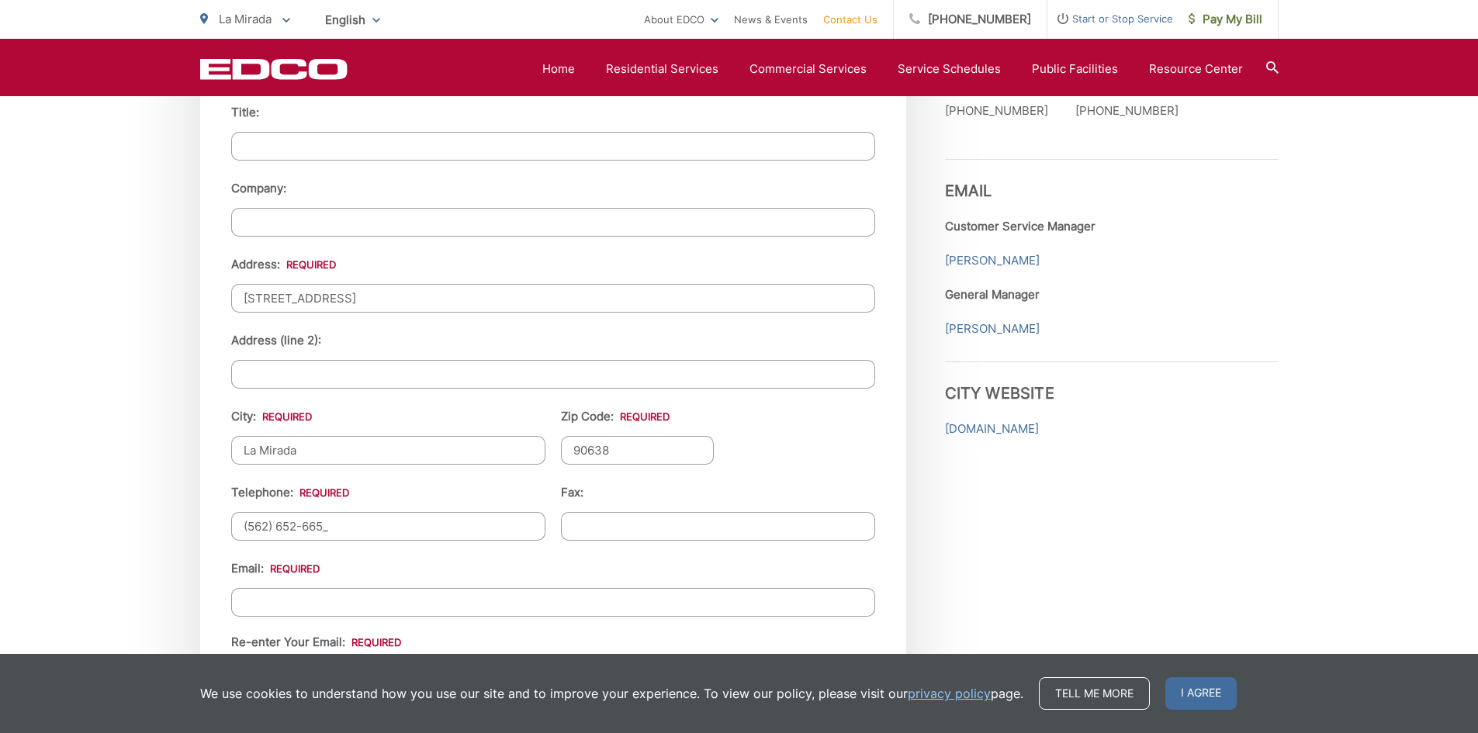
type input "(562) 652-6653"
click at [279, 601] on input "Email *" at bounding box center [553, 602] width 644 height 29
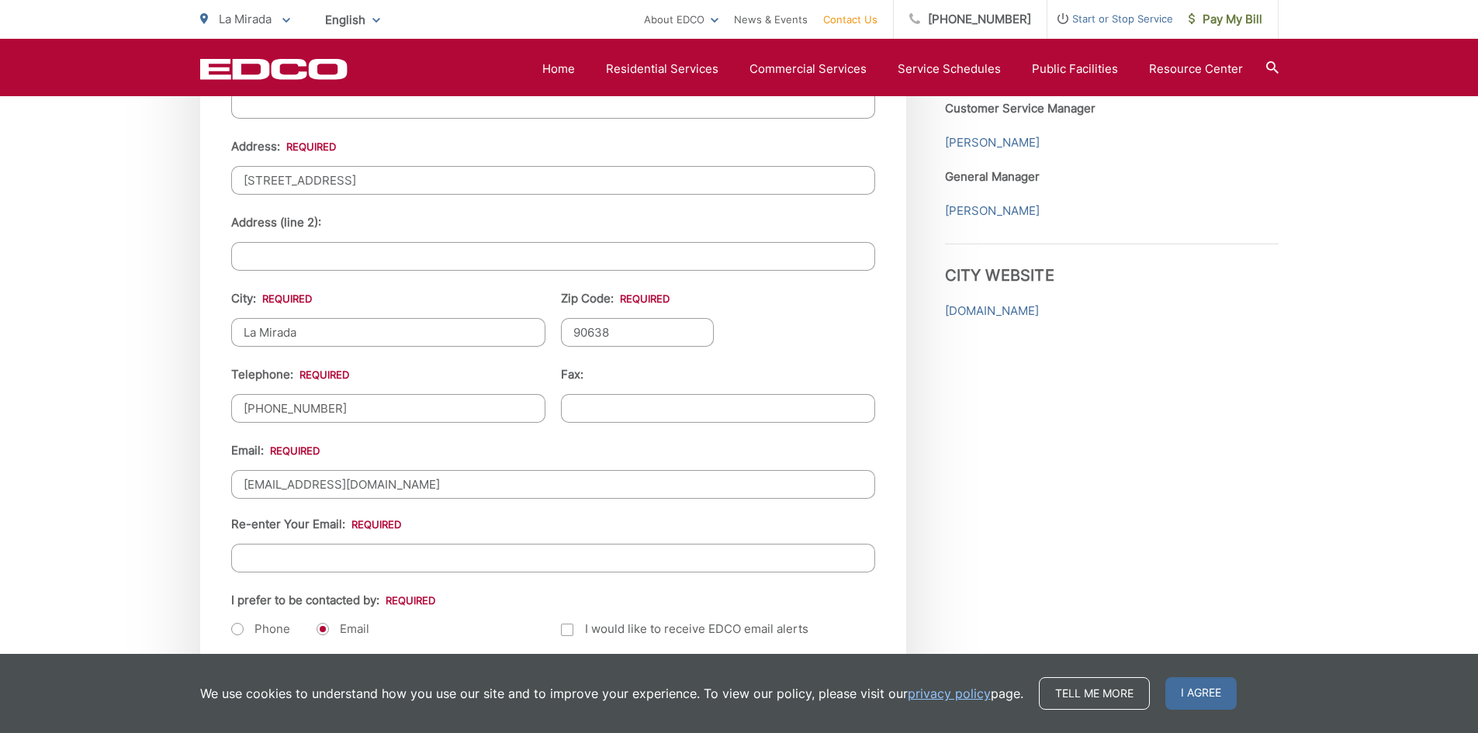
scroll to position [1706, 0]
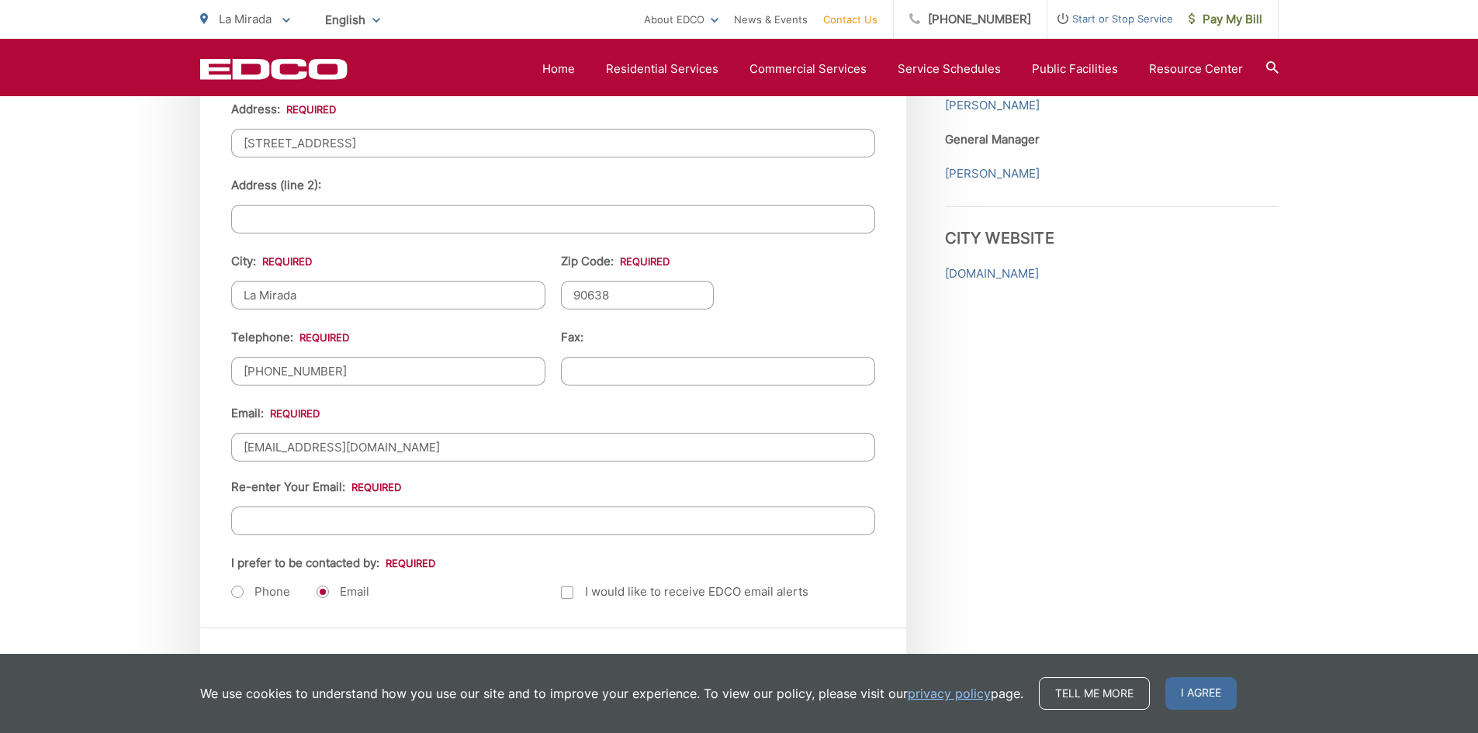
type input "lcslack1@gmail.com"
click at [271, 522] on input "Re-enter Your Email:" at bounding box center [553, 520] width 644 height 29
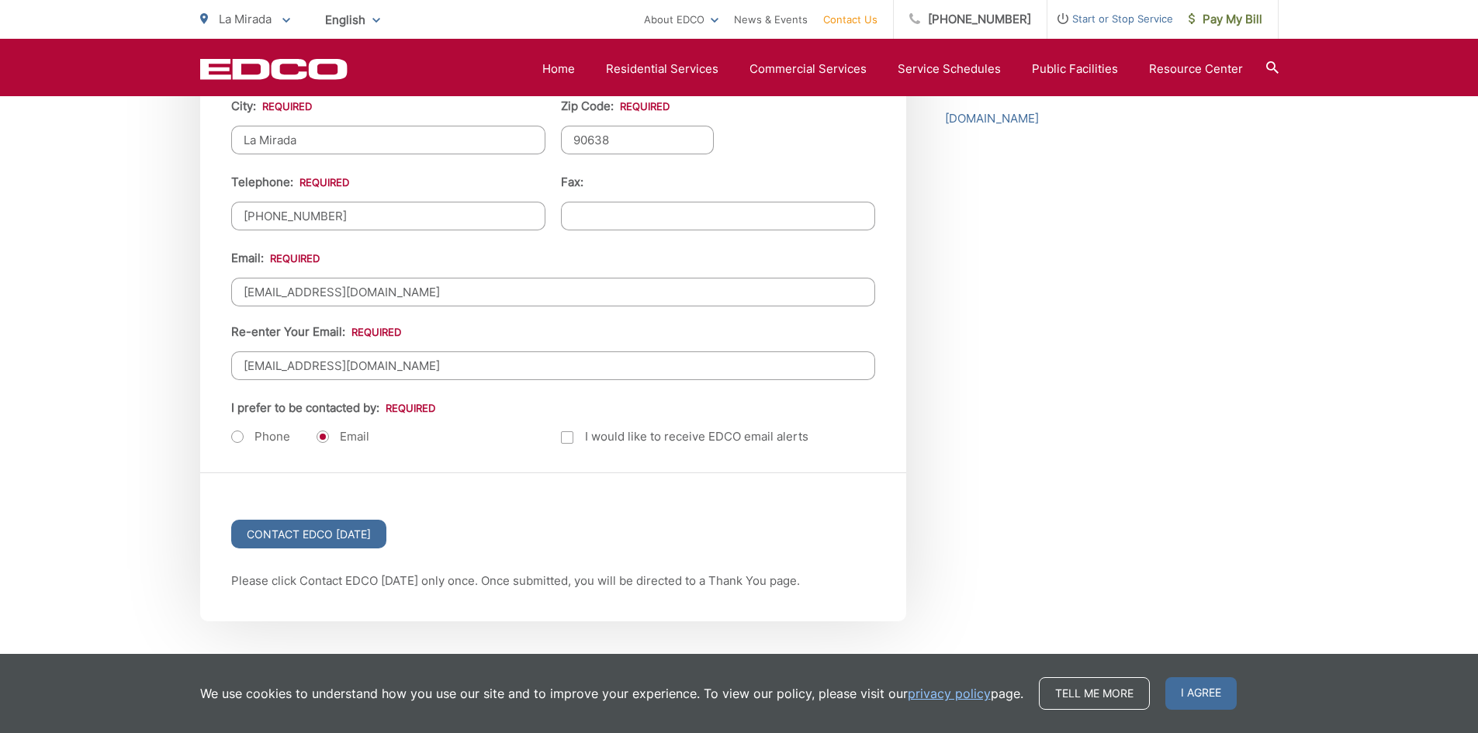
scroll to position [2017, 0]
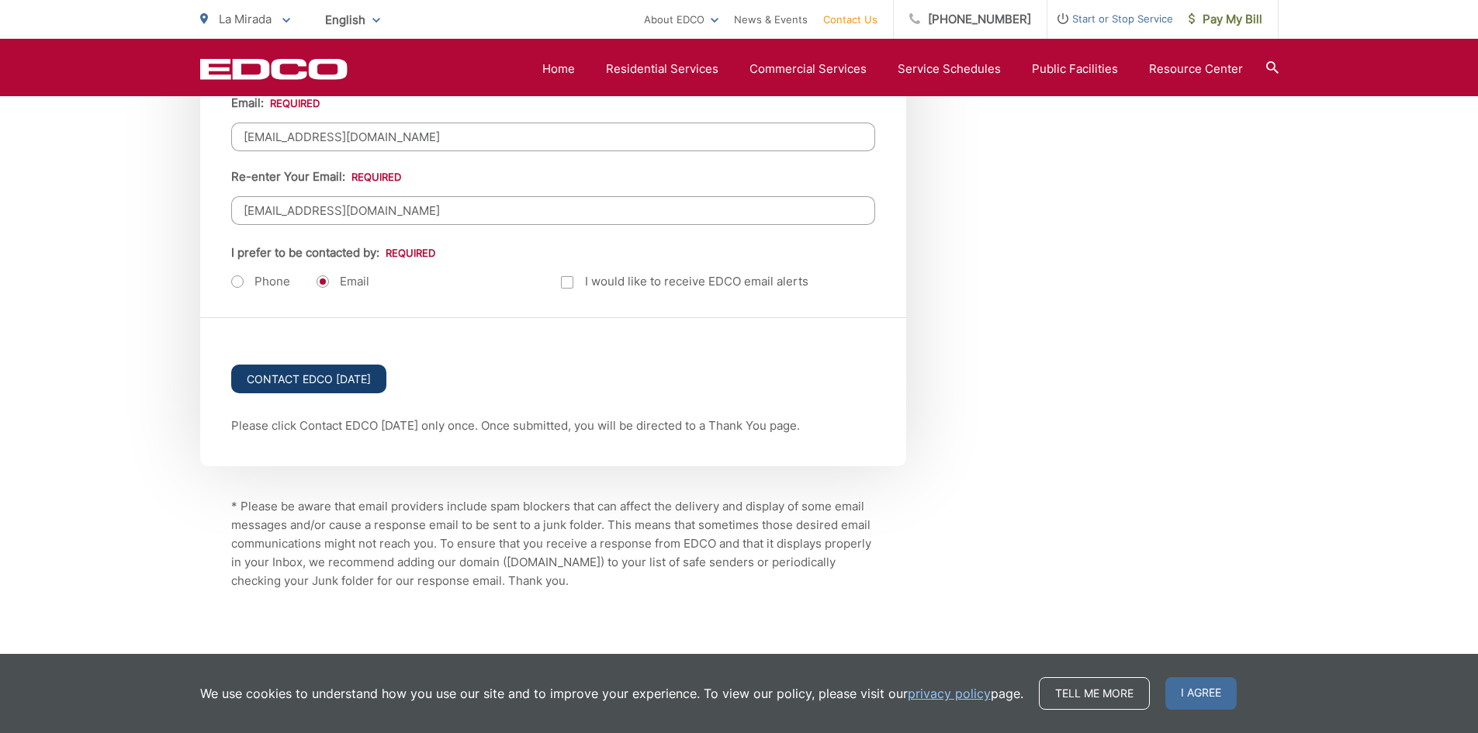
type input "lcslack1@gmail.com"
click at [330, 378] on input "Contact EDCO Today" at bounding box center [308, 379] width 155 height 29
